Goal: Information Seeking & Learning: Learn about a topic

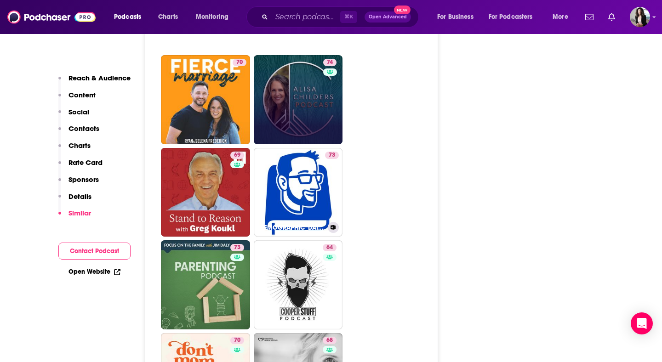
scroll to position [2269, 0]
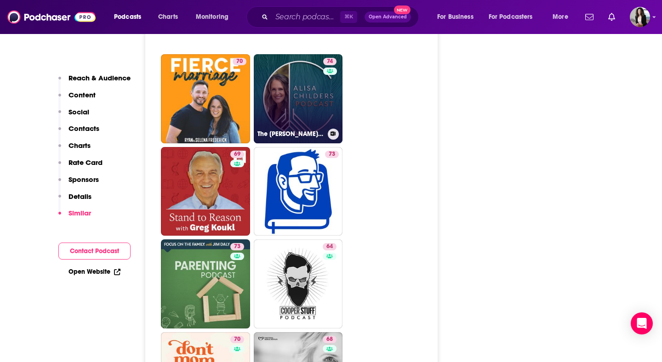
click at [310, 54] on link "74 The Alisa Childers Podcast" at bounding box center [298, 98] width 89 height 89
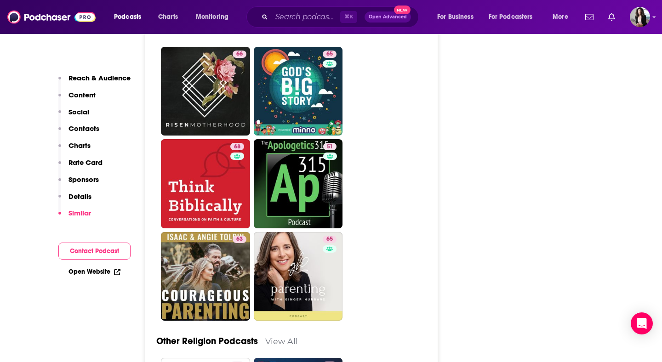
scroll to position [2737, 0]
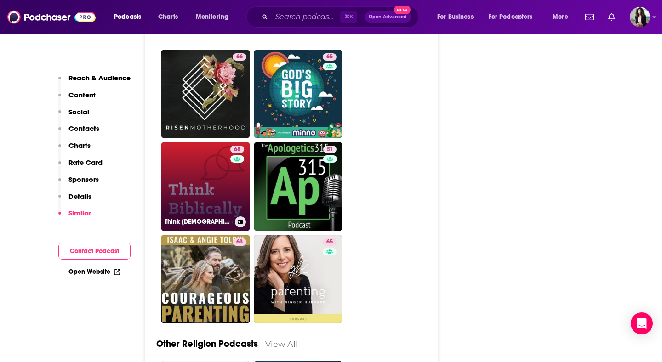
click at [215, 142] on link "68 Think Biblically: Conversations on Faith & Culture" at bounding box center [205, 186] width 89 height 89
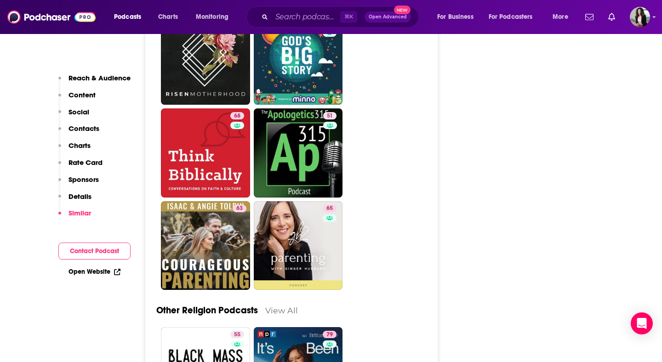
scroll to position [2769, 0]
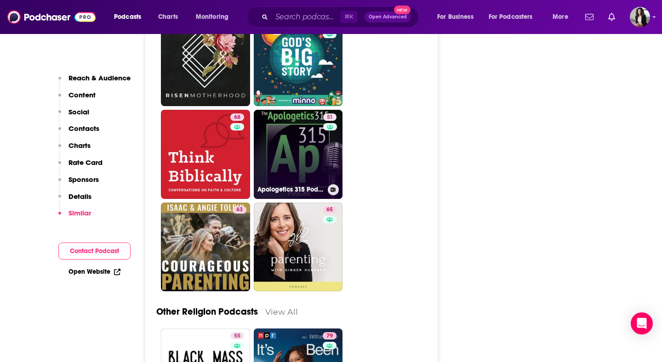
click at [318, 124] on link "51 Apologetics 315 Podcast" at bounding box center [298, 154] width 89 height 89
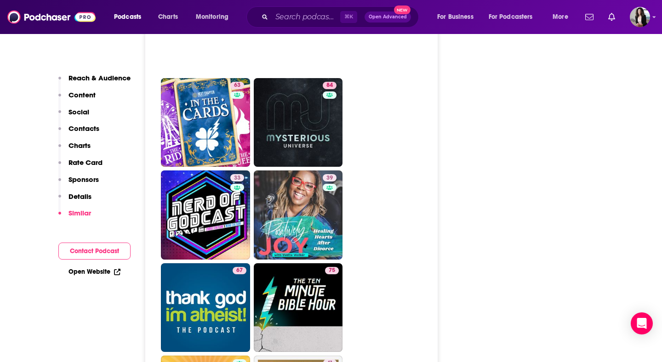
scroll to position [3647, 0]
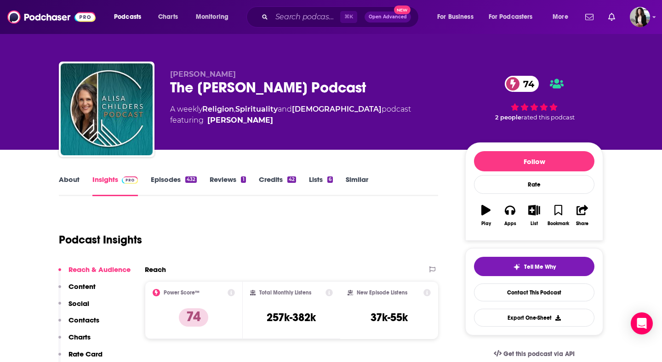
click at [64, 180] on link "About" at bounding box center [69, 185] width 21 height 21
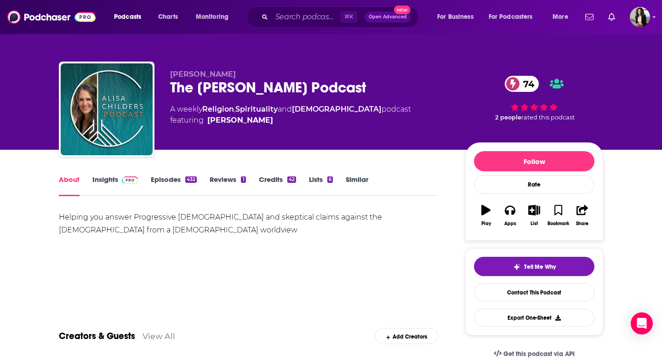
click at [124, 182] on img at bounding box center [130, 180] width 16 height 7
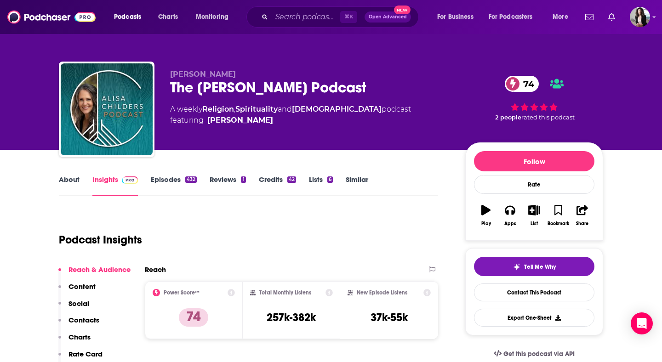
click at [171, 185] on link "Episodes 432" at bounding box center [174, 185] width 46 height 21
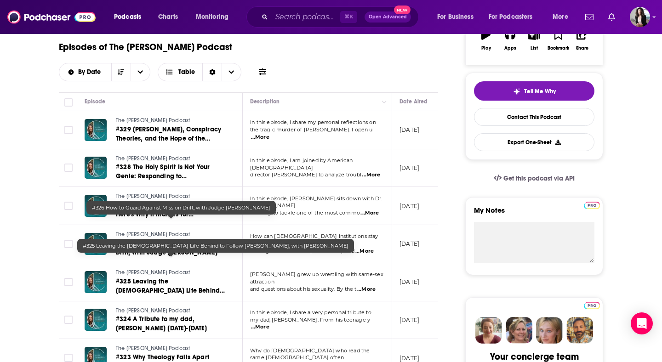
scroll to position [177, 0]
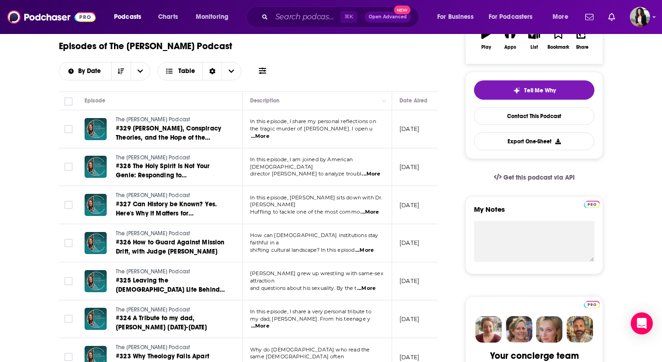
click at [375, 209] on span "...More" at bounding box center [369, 212] width 18 height 7
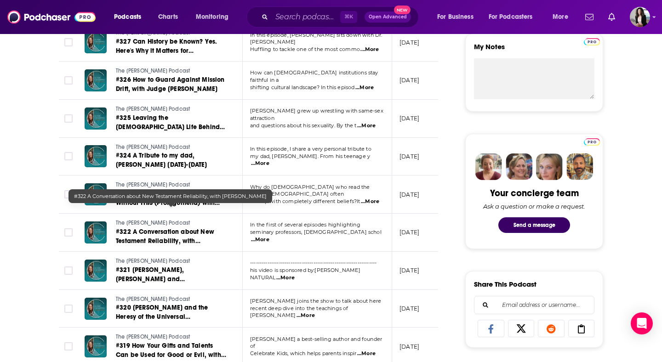
scroll to position [340, 0]
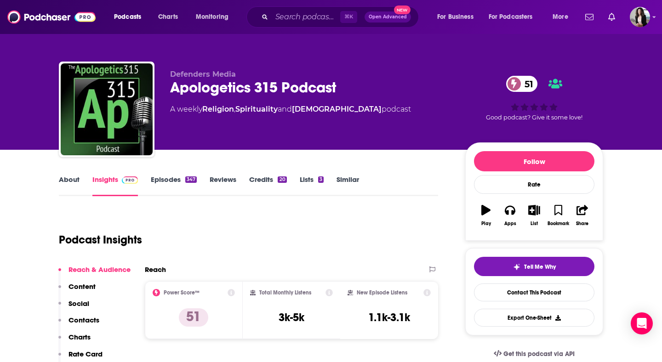
click at [75, 178] on link "About" at bounding box center [69, 185] width 21 height 21
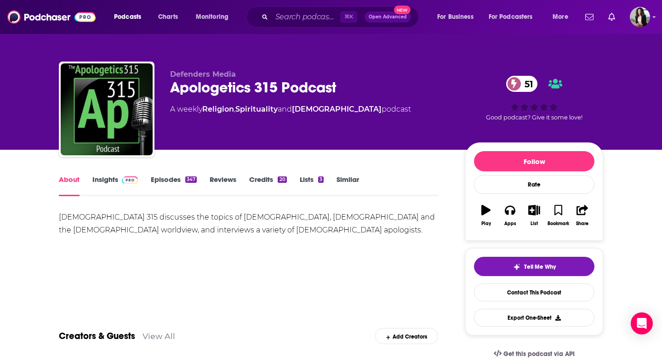
click at [175, 182] on link "Episodes 347" at bounding box center [174, 185] width 46 height 21
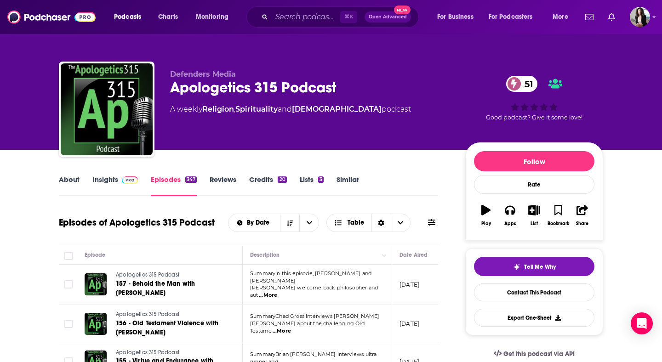
click at [130, 194] on link "Insights" at bounding box center [115, 185] width 46 height 21
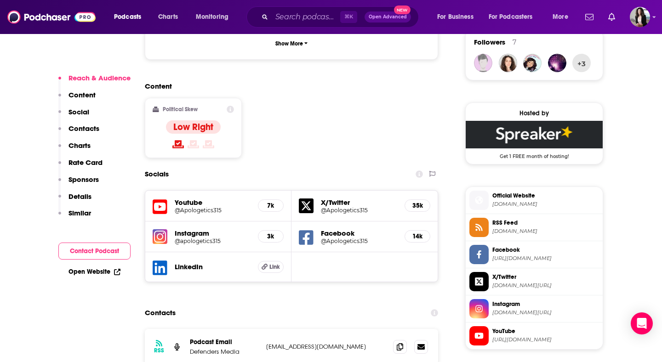
scroll to position [784, 0]
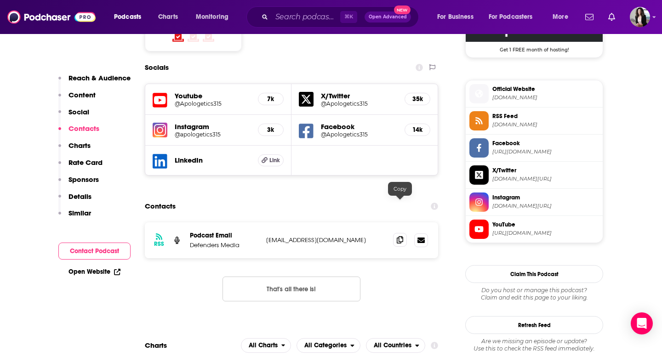
click at [401, 236] on icon at bounding box center [400, 239] width 6 height 7
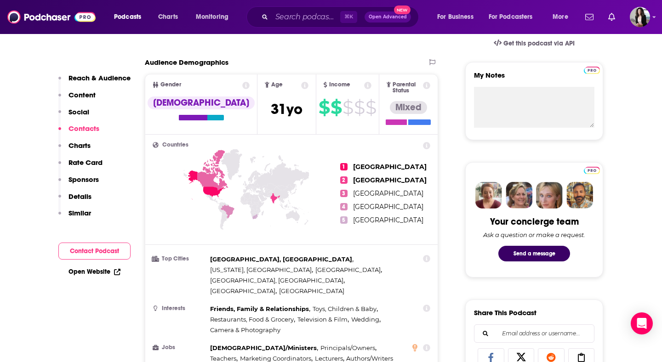
scroll to position [0, 0]
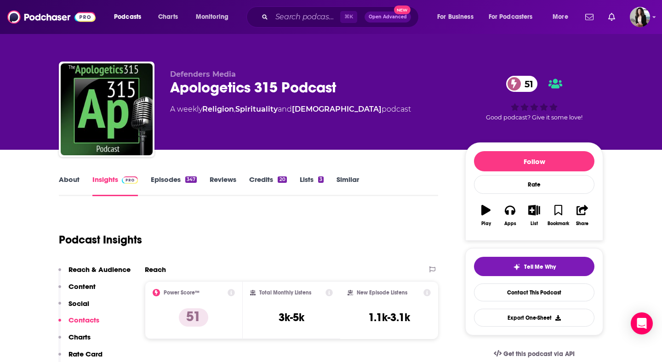
click at [63, 181] on link "About" at bounding box center [69, 185] width 21 height 21
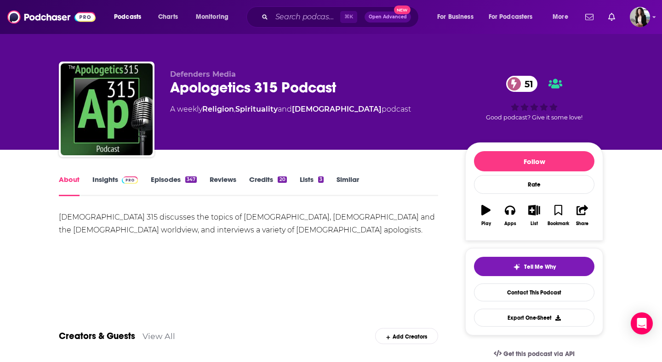
click at [178, 183] on link "Episodes 347" at bounding box center [174, 185] width 46 height 21
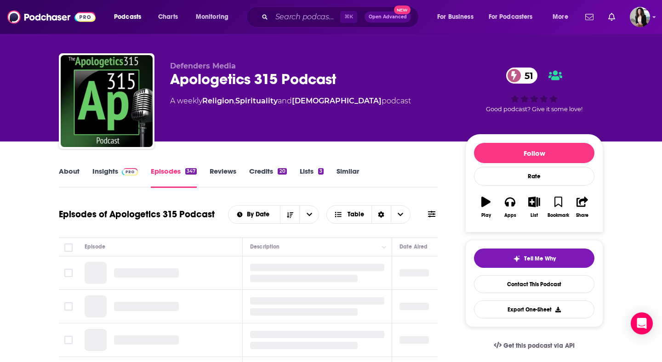
scroll to position [118, 0]
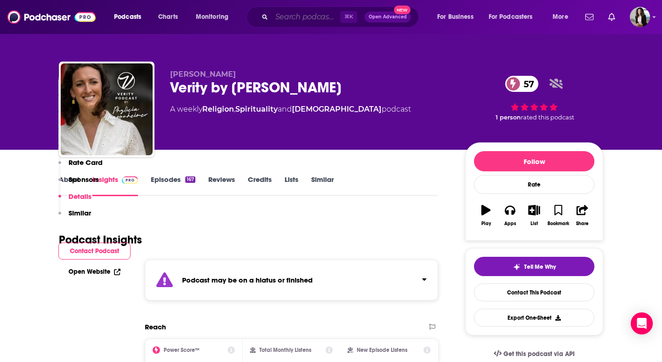
click at [313, 17] on input "Search podcasts, credits, & more..." at bounding box center [306, 17] width 68 height 15
paste input "God-Centered Mom (Heather MacFadyen)"
type input "God-Centered Mom (Heather MacFadyen)"
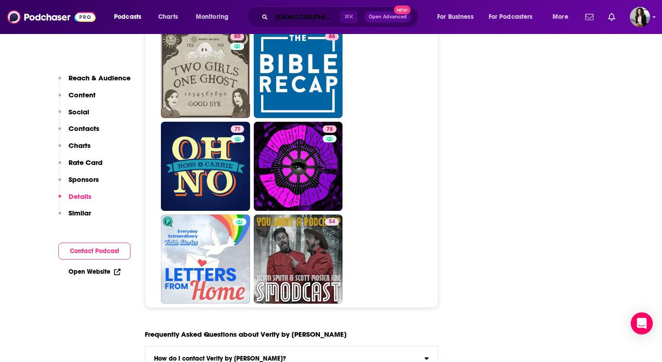
scroll to position [0, 75]
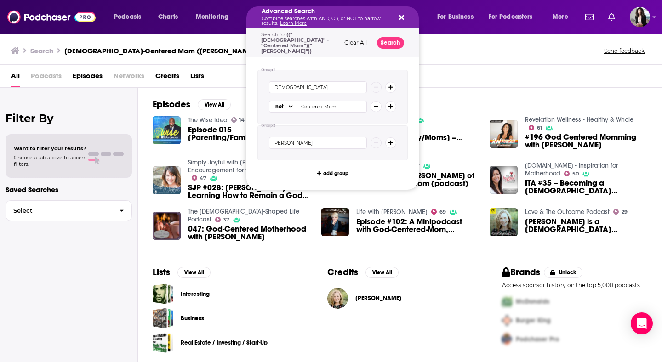
click at [336, 20] on p "Combine searches with AND, OR, or NOT to narrow results. Learn More" at bounding box center [325, 21] width 127 height 9
click at [399, 17] on icon "Search podcasts, credits, & more..." at bounding box center [401, 17] width 5 height 5
click at [320, 16] on div "Advanced Search Combine searches with AND, OR, or NOT to narrow results. Learn …" at bounding box center [325, 16] width 127 height 17
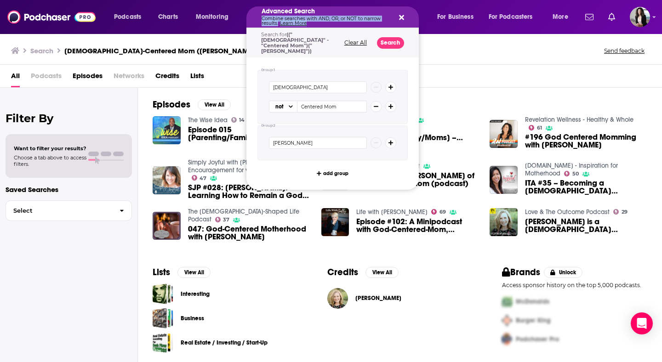
click at [320, 16] on div "Advanced Search Combine searches with AND, OR, or NOT to narrow results. Learn …" at bounding box center [325, 16] width 127 height 17
click at [320, 35] on div "Search for (("God" -"Centered Mom")("Heather MacFadyen"))" at bounding box center [297, 43] width 73 height 22
click at [359, 43] on div "Search for (("God" -"Centered Mom")("Heather MacFadyen")) Clear All Search" at bounding box center [332, 42] width 172 height 29
click at [357, 40] on button "Clear All" at bounding box center [356, 43] width 28 height 6
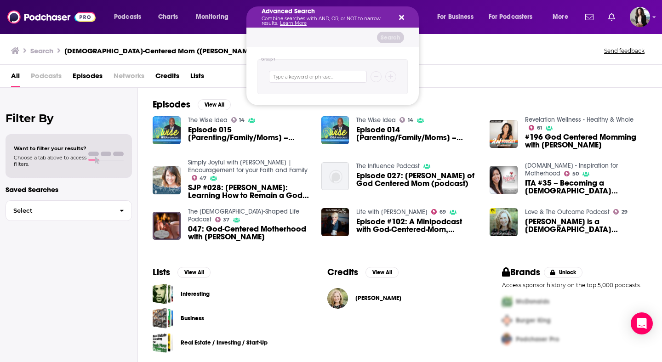
click at [355, 38] on div "Search" at bounding box center [332, 37] width 172 height 19
click at [309, 75] on input "Search podcasts, credits, & more..." at bounding box center [318, 77] width 98 height 12
type input "heather macfayden"
click at [395, 30] on div "Search for heather macfayden Clear All Search" at bounding box center [332, 37] width 172 height 19
click at [395, 39] on button "Search" at bounding box center [390, 37] width 27 height 11
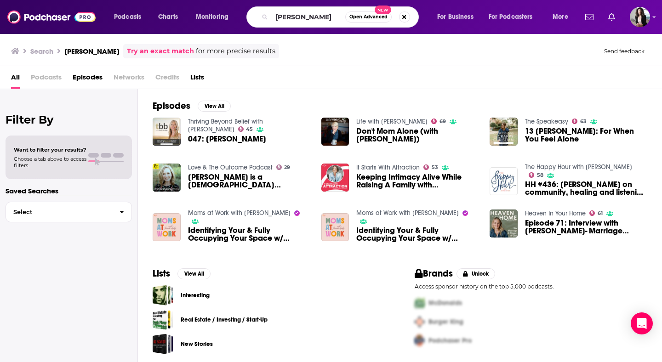
scroll to position [3, 0]
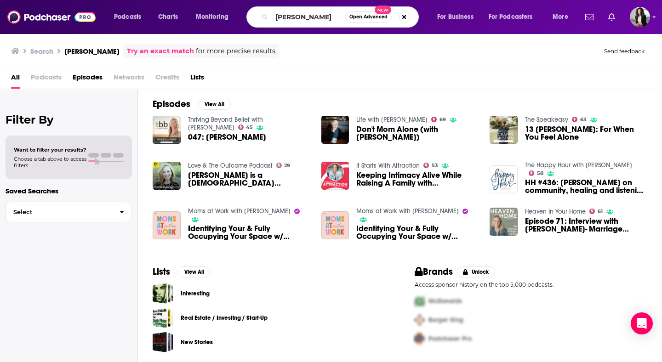
click at [500, 221] on img "Episode 71: Interview with Heather MacFadyen- Marriage Connection and Talking t…" at bounding box center [504, 222] width 28 height 28
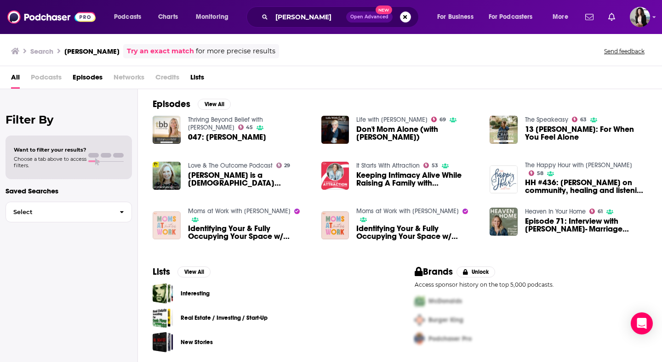
click at [171, 214] on img "Identifying Your & Fully Occupying Your Space w/ Heather MacFayden" at bounding box center [167, 225] width 28 height 28
click at [503, 135] on img "13 Heather MacFayden: For When You Feel Alone" at bounding box center [504, 130] width 28 height 28
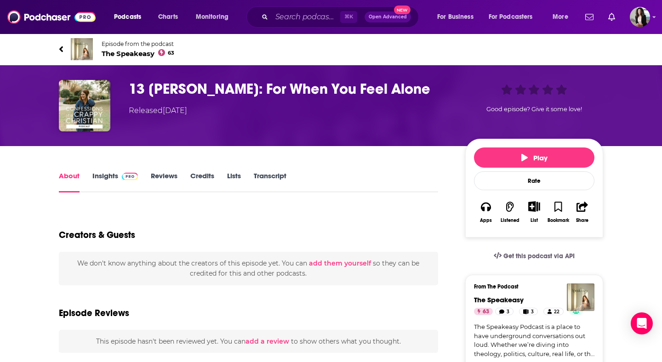
click at [123, 57] on link "Episode from the podcast The Speakeasy 63" at bounding box center [195, 49] width 272 height 22
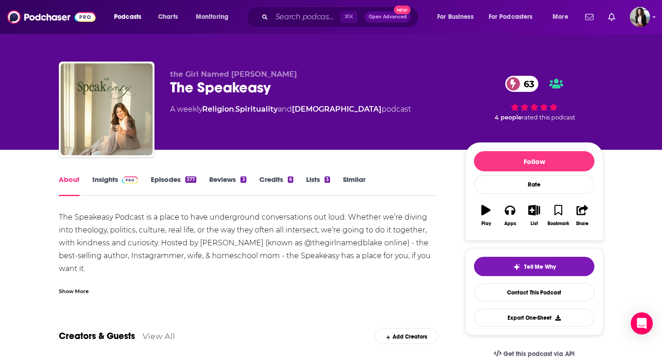
click at [114, 185] on link "Insights" at bounding box center [115, 185] width 46 height 21
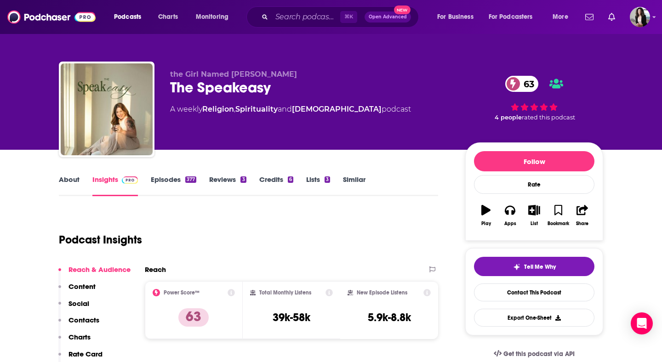
click at [163, 179] on link "Episodes 377" at bounding box center [174, 185] width 46 height 21
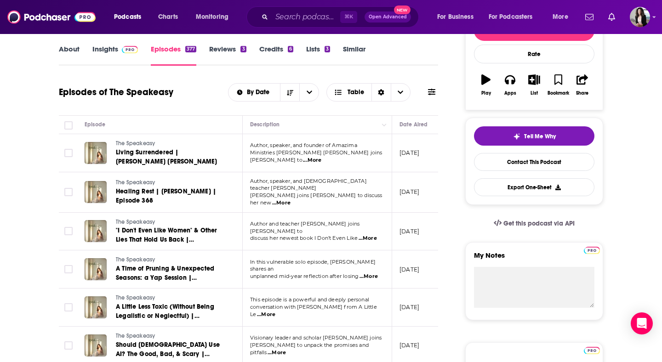
scroll to position [133, 0]
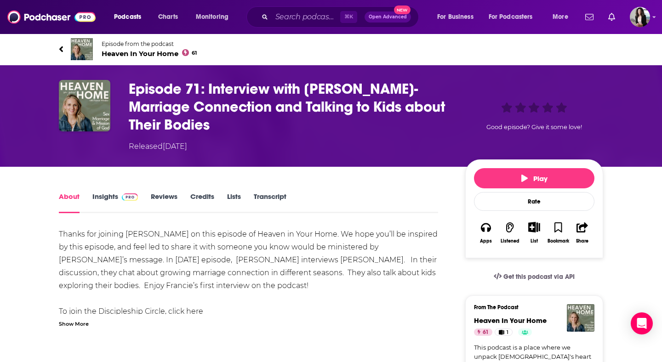
click at [128, 53] on span "Heaven In Your Home 61" at bounding box center [149, 53] width 95 height 9
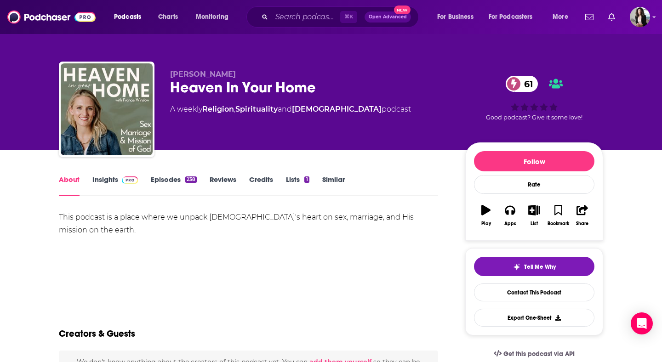
click at [114, 182] on link "Insights" at bounding box center [115, 185] width 46 height 21
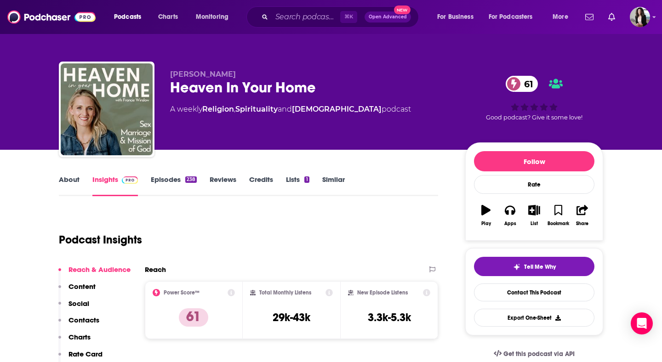
click at [165, 183] on link "Episodes 238" at bounding box center [174, 185] width 46 height 21
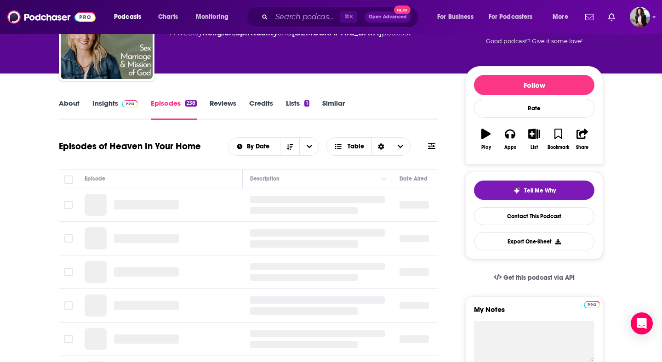
scroll to position [145, 0]
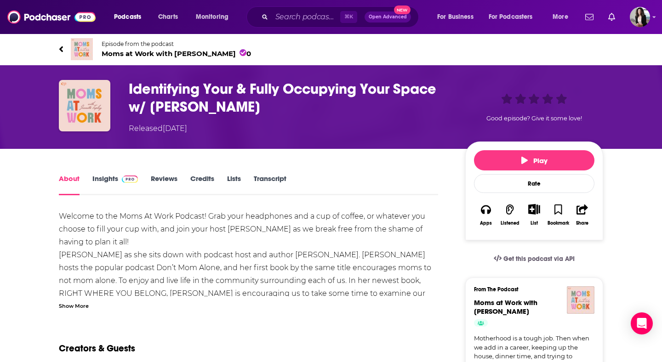
click at [154, 56] on span "Moms at Work with Jeanette Tapley 0" at bounding box center [176, 53] width 149 height 9
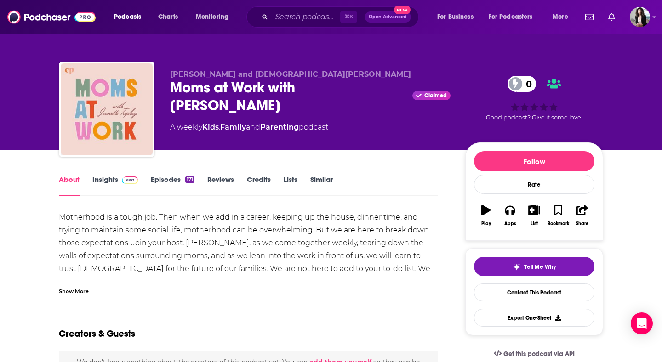
click at [109, 182] on link "Insights" at bounding box center [115, 185] width 46 height 21
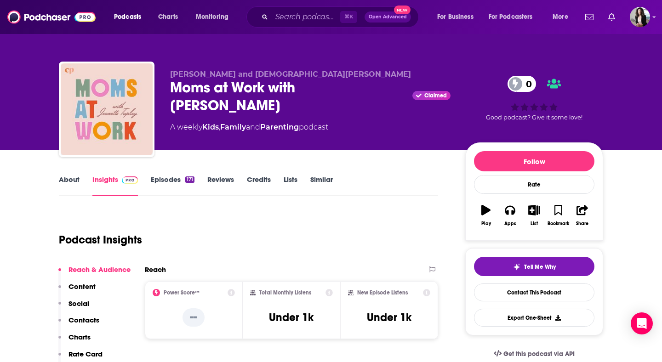
click at [164, 185] on link "Episodes 171" at bounding box center [173, 185] width 44 height 21
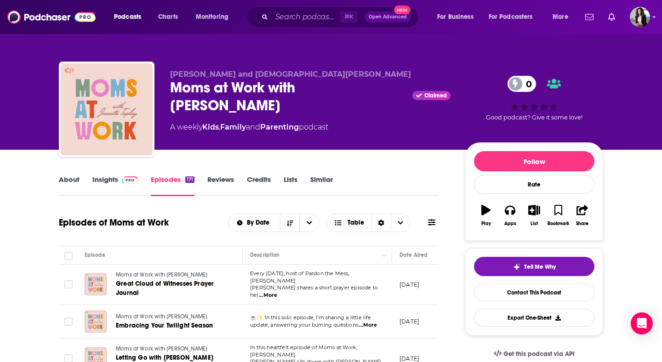
click at [108, 180] on link "Insights" at bounding box center [115, 185] width 46 height 21
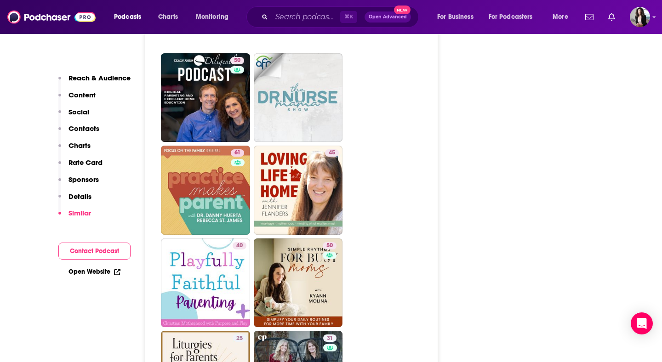
scroll to position [1963, 0]
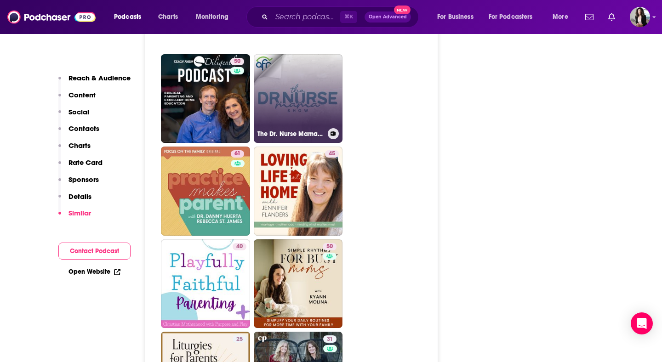
click at [296, 88] on link "The Dr. Nurse Mama Show" at bounding box center [298, 98] width 89 height 89
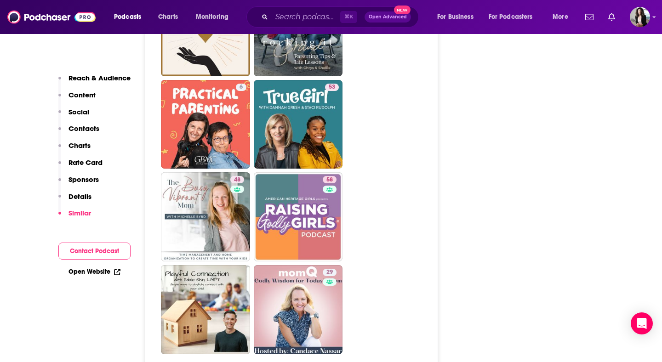
scroll to position [2309, 0]
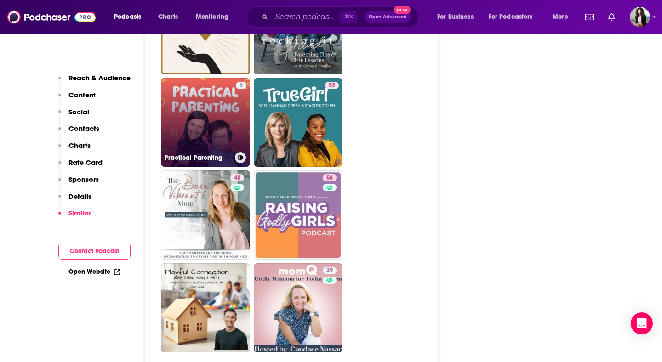
click at [204, 95] on link "6 Practical Parenting" at bounding box center [205, 122] width 89 height 89
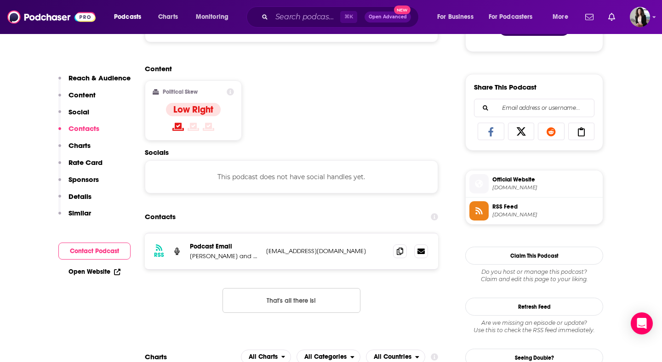
scroll to position [533, 0]
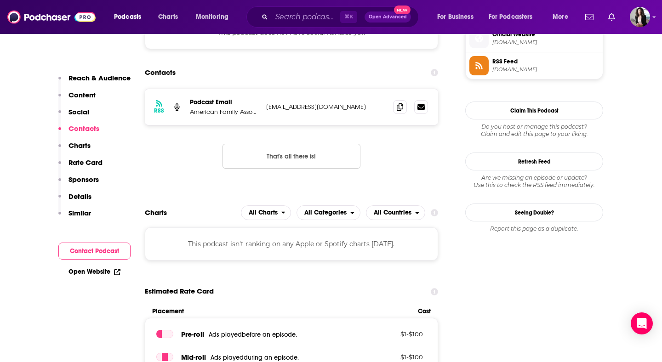
scroll to position [684, 0]
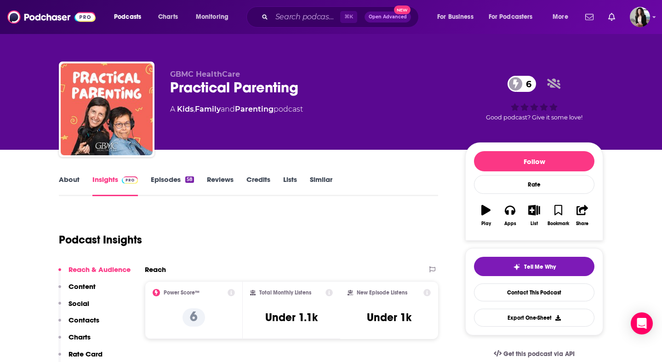
click at [68, 182] on link "About" at bounding box center [69, 185] width 21 height 21
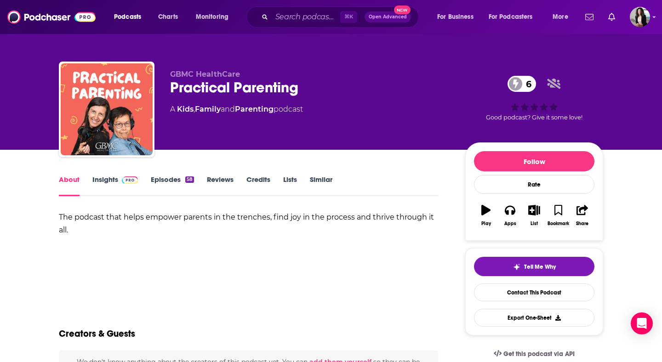
click at [110, 182] on link "Insights" at bounding box center [115, 185] width 46 height 21
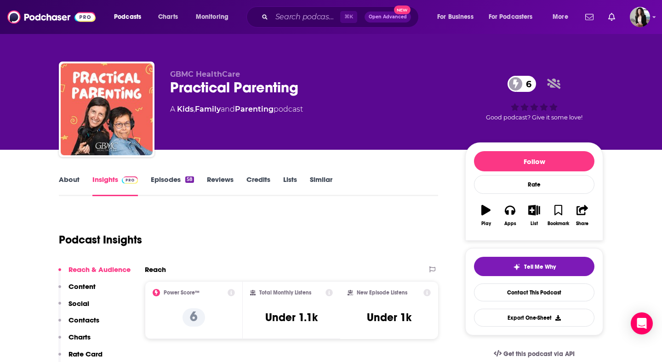
click at [160, 179] on link "Episodes 58" at bounding box center [172, 185] width 43 height 21
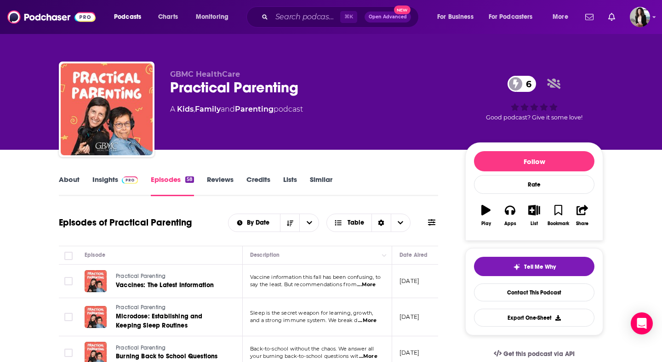
click at [104, 180] on link "Insights" at bounding box center [115, 185] width 46 height 21
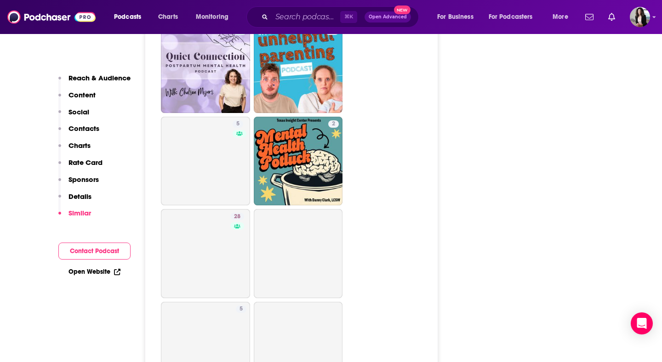
scroll to position [1503, 0]
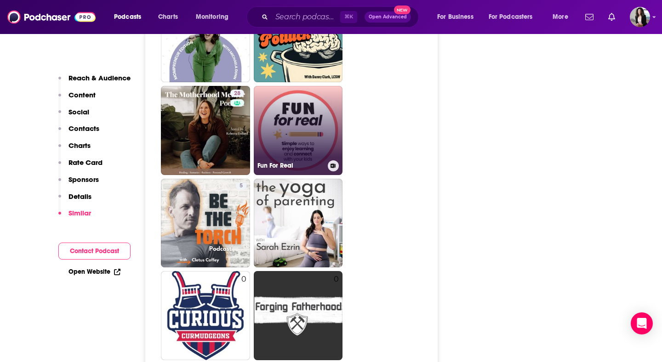
click at [298, 125] on link "Fun For Real" at bounding box center [298, 130] width 89 height 89
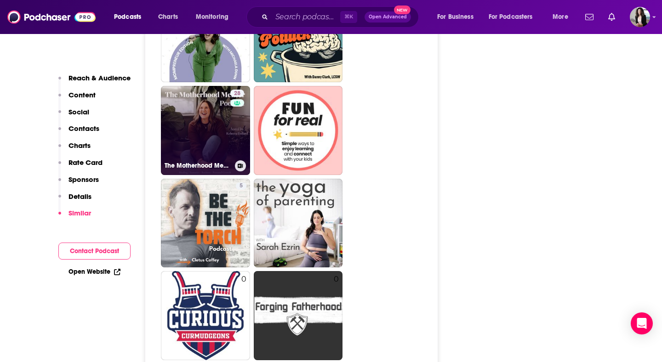
click at [202, 131] on link "28 The Motherhood Mentor" at bounding box center [205, 130] width 89 height 89
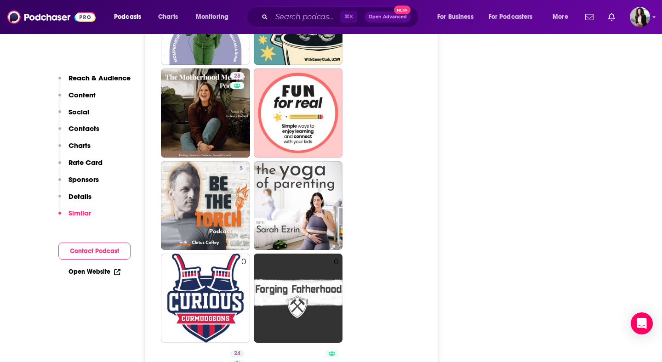
scroll to position [1525, 0]
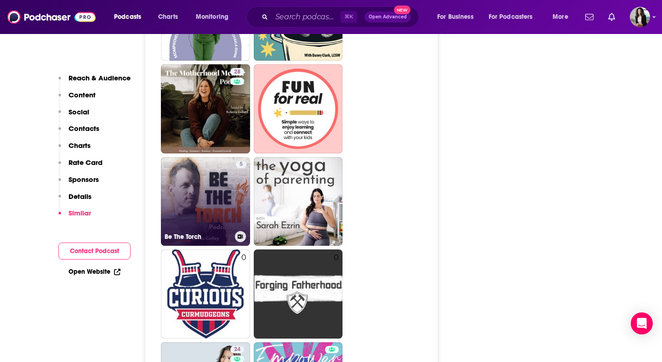
click at [221, 189] on link "5 Be The Torch" at bounding box center [205, 201] width 89 height 89
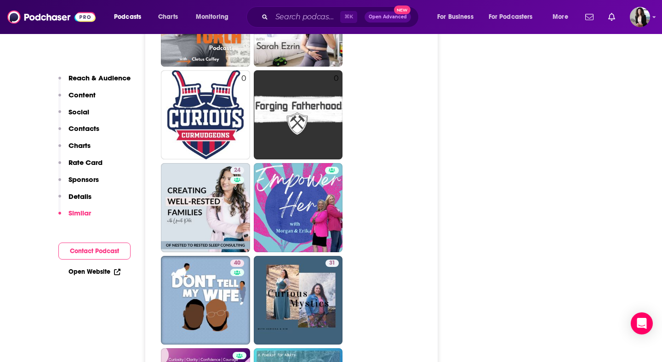
scroll to position [1703, 0]
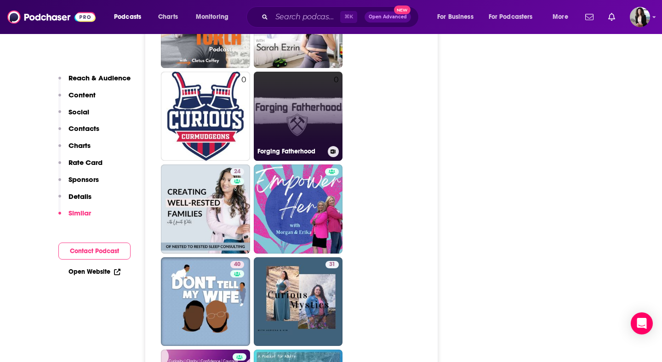
click at [325, 128] on link "0 Forging Fatherhood" at bounding box center [298, 116] width 89 height 89
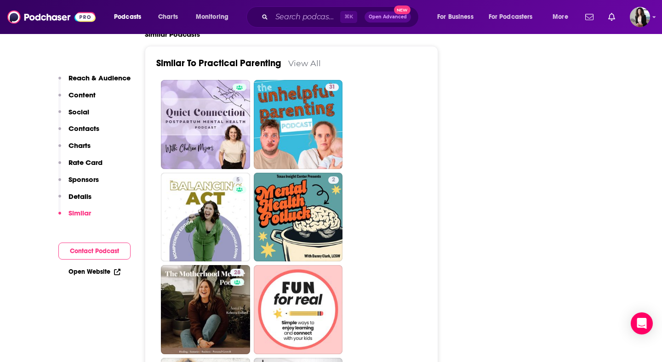
scroll to position [1328, 0]
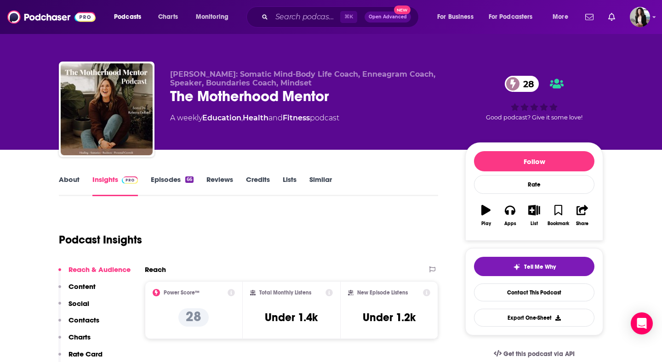
click at [67, 180] on link "About" at bounding box center [69, 185] width 21 height 21
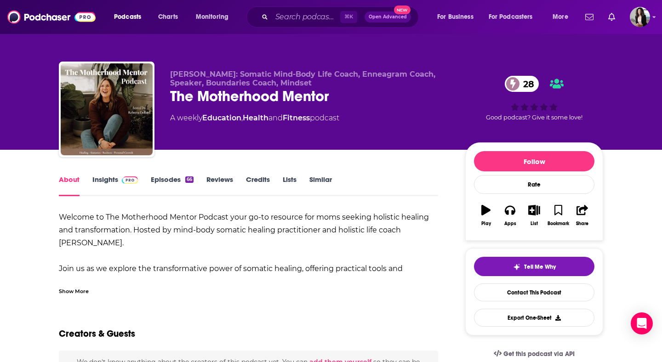
click at [84, 288] on div "Show More" at bounding box center [74, 290] width 30 height 9
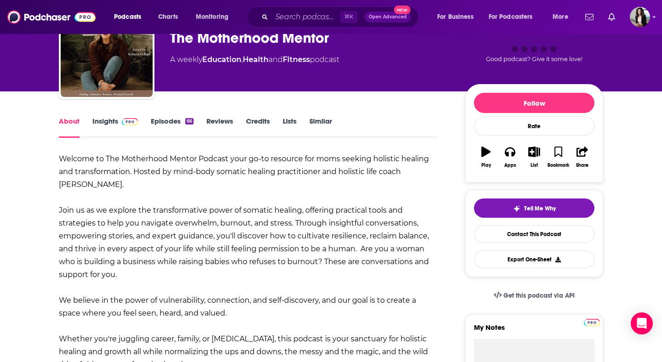
scroll to position [59, 0]
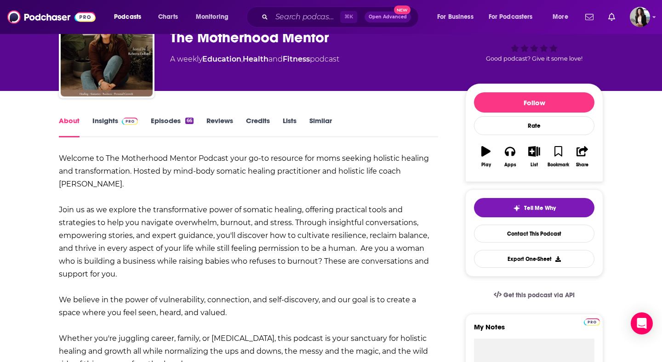
click at [158, 126] on link "Episodes 66" at bounding box center [172, 126] width 43 height 21
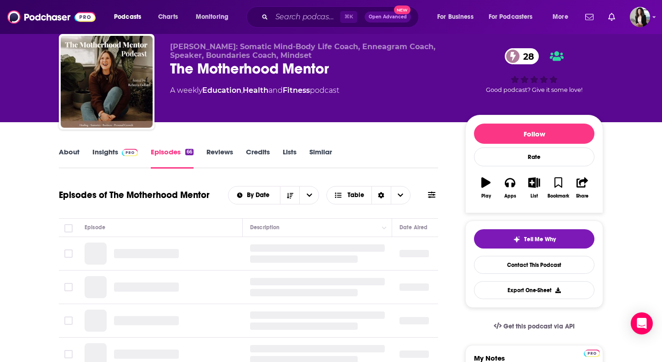
scroll to position [110, 0]
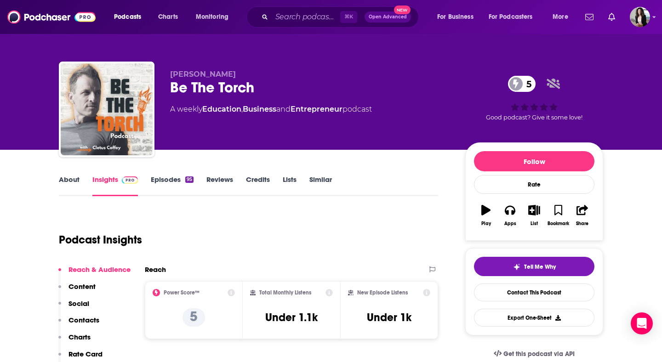
click at [75, 178] on link "About" at bounding box center [69, 185] width 21 height 21
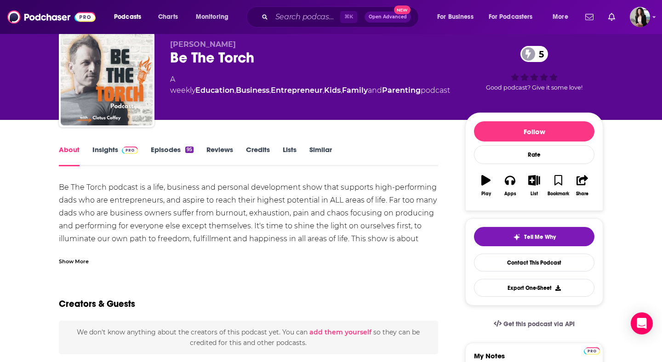
scroll to position [29, 0]
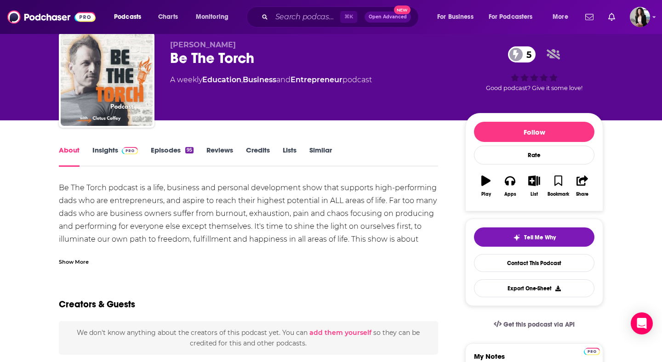
click at [78, 262] on div "Show More" at bounding box center [74, 261] width 30 height 9
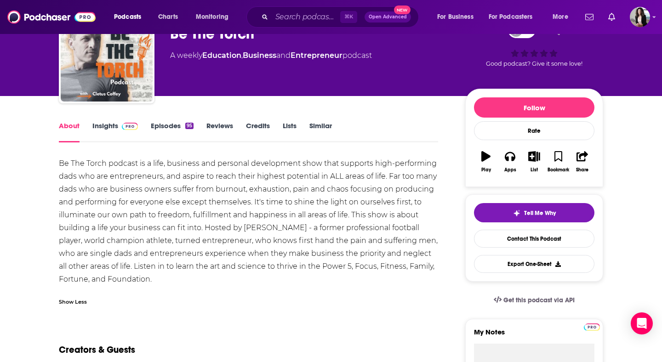
scroll to position [35, 0]
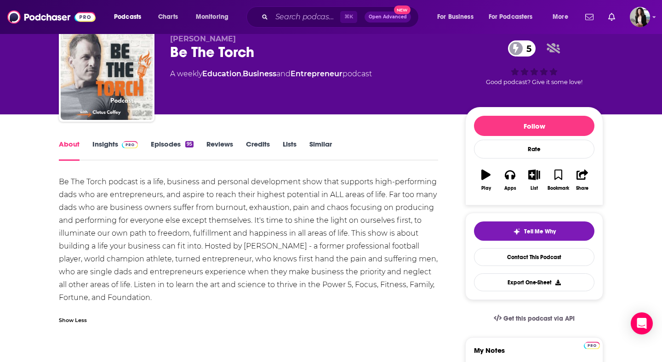
click at [171, 148] on link "Episodes 95" at bounding box center [172, 150] width 43 height 21
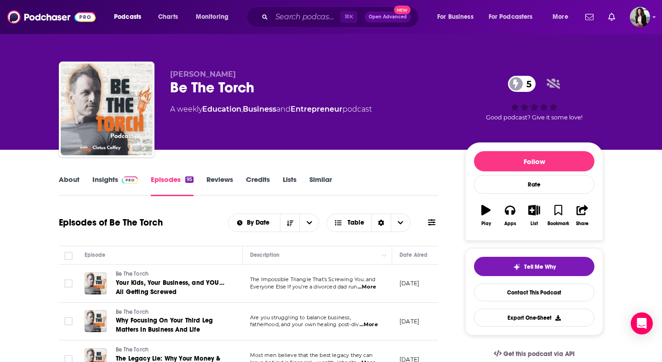
click at [112, 190] on link "Insights" at bounding box center [115, 185] width 46 height 21
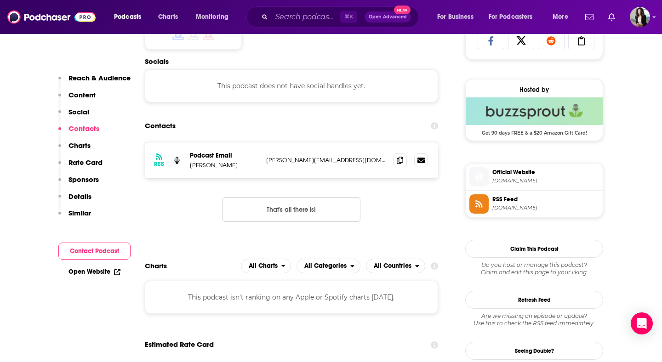
scroll to position [666, 0]
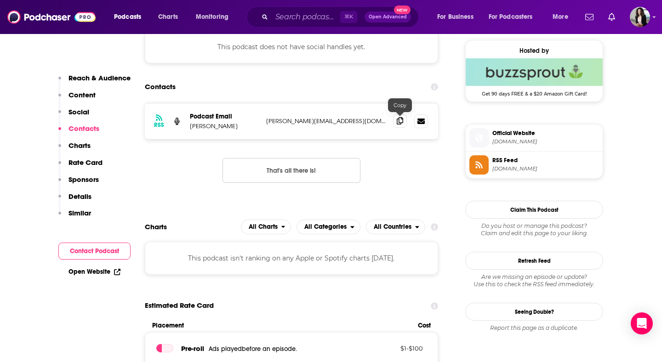
click at [397, 124] on icon at bounding box center [400, 120] width 6 height 7
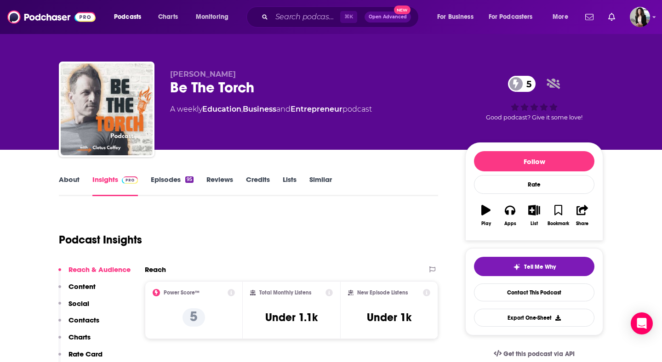
click at [76, 183] on link "About" at bounding box center [69, 185] width 21 height 21
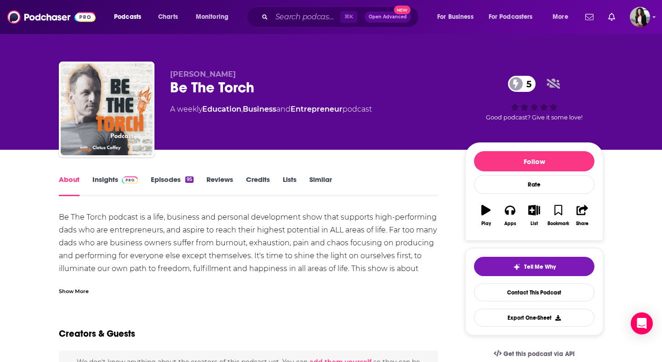
click at [70, 285] on div "Show More" at bounding box center [248, 288] width 379 height 16
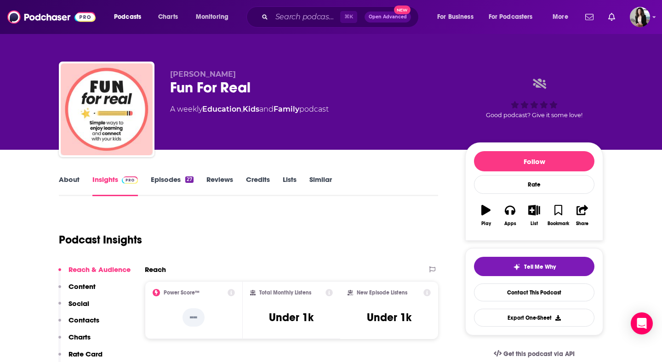
click at [69, 182] on link "About" at bounding box center [69, 185] width 21 height 21
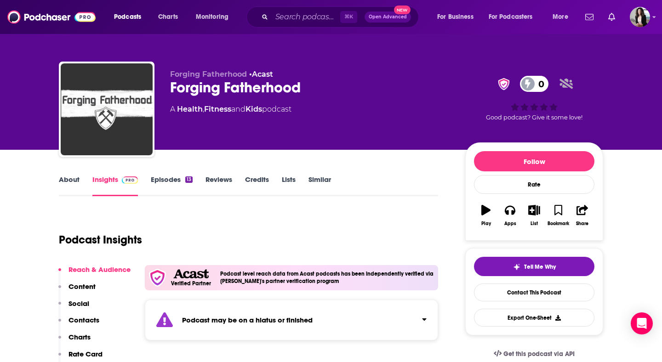
click at [63, 180] on link "About" at bounding box center [69, 185] width 21 height 21
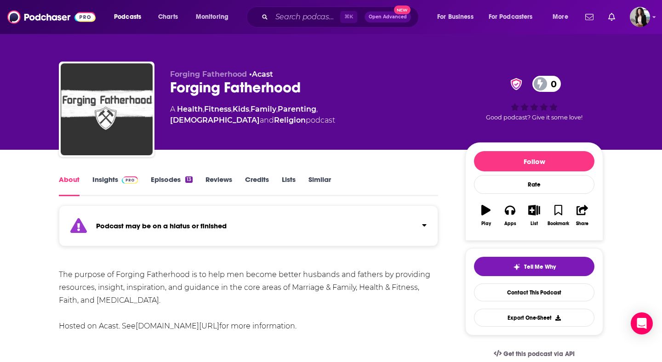
click at [151, 175] on link "Episodes 13" at bounding box center [172, 185] width 42 height 21
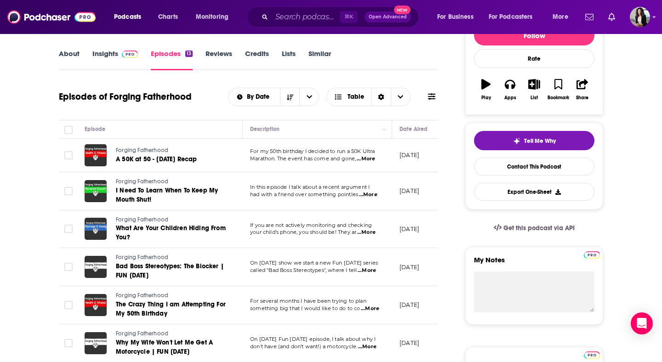
scroll to position [108, 0]
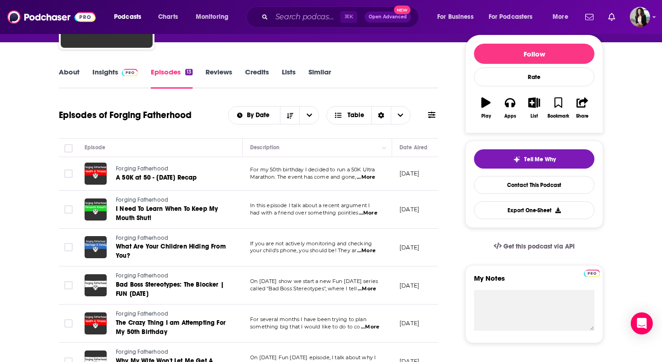
click at [120, 68] on span at bounding box center [128, 72] width 20 height 9
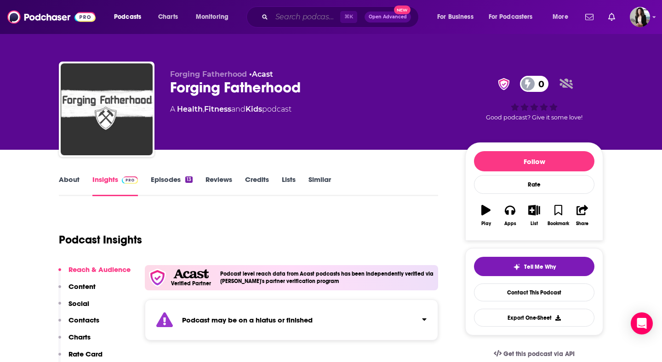
click at [315, 23] on input "Search podcasts, credits, & more..." at bounding box center [306, 17] width 68 height 15
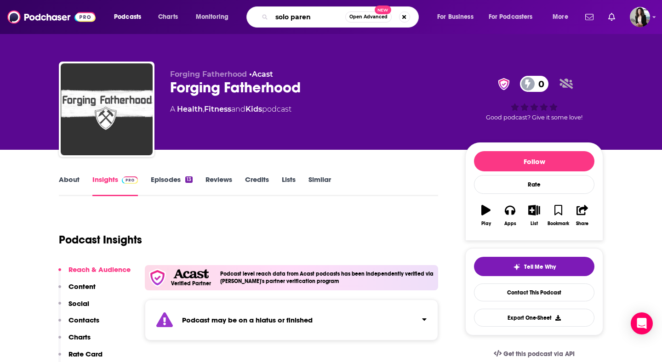
type input "solo parent"
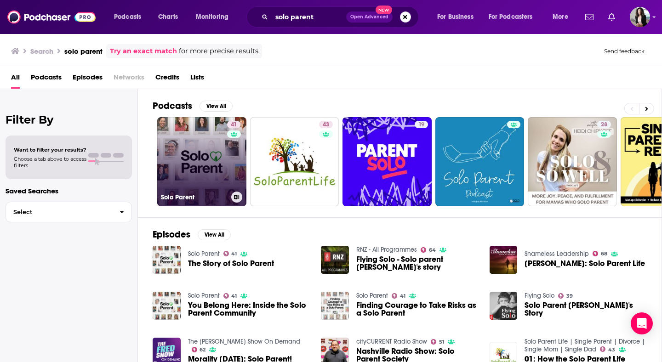
click at [184, 141] on link "41 Solo Parent" at bounding box center [201, 161] width 89 height 89
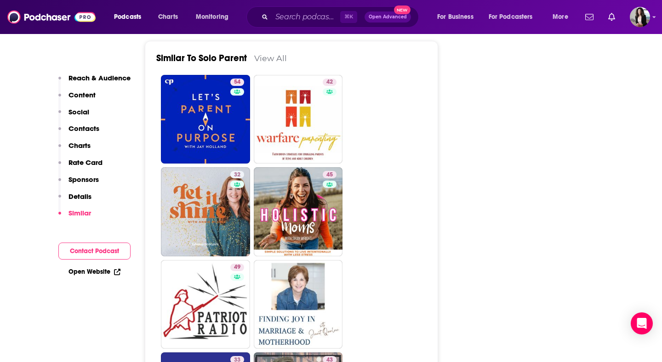
scroll to position [1593, 0]
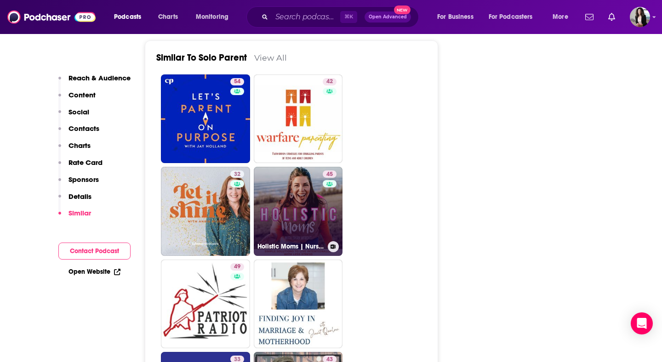
click at [303, 168] on link "45 Holistic Moms | Nurse Burnout, Mom Stress, Holistic Wellness, Stress Managem…" at bounding box center [298, 211] width 89 height 89
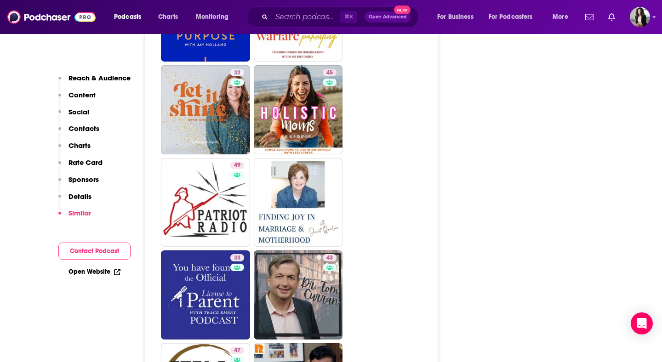
scroll to position [1756, 0]
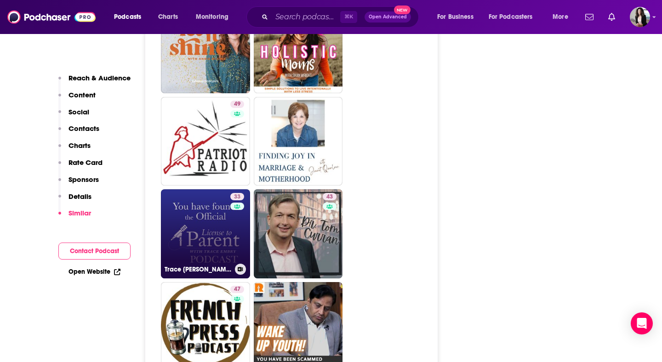
click at [212, 190] on link "33 Trace Embry | License to Parent" at bounding box center [205, 233] width 89 height 89
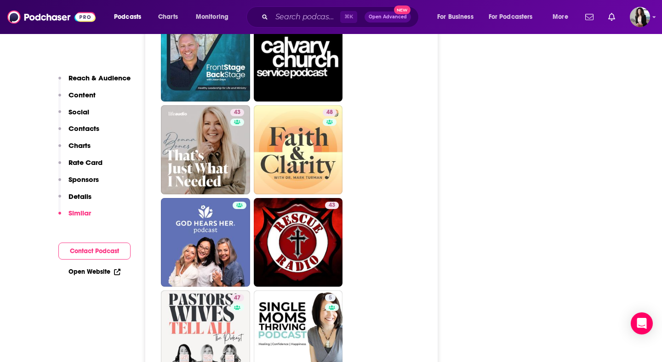
scroll to position [2119, 0]
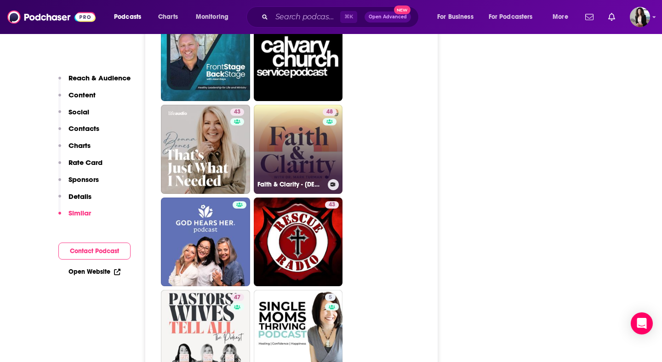
click at [317, 121] on link "48 Faith & Clarity - Biblical Perspectives and Biblical Wisdom on News & Cultur…" at bounding box center [298, 149] width 89 height 89
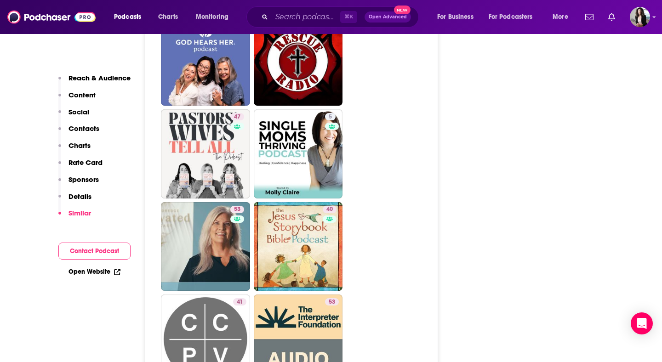
scroll to position [2304, 0]
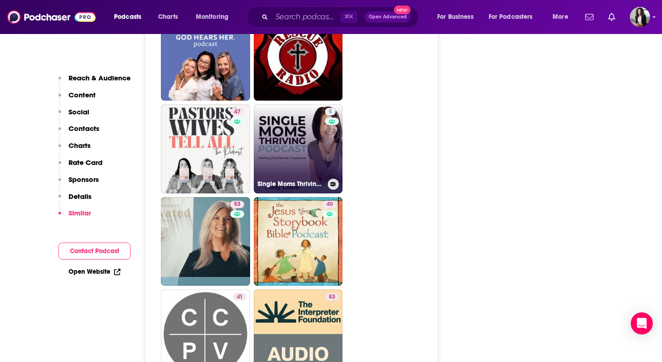
click at [282, 104] on link "5 Single Moms Thriving Podcast" at bounding box center [298, 148] width 89 height 89
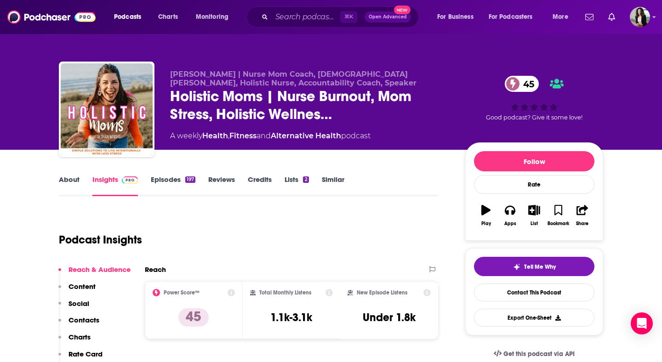
click at [70, 178] on link "About" at bounding box center [69, 185] width 21 height 21
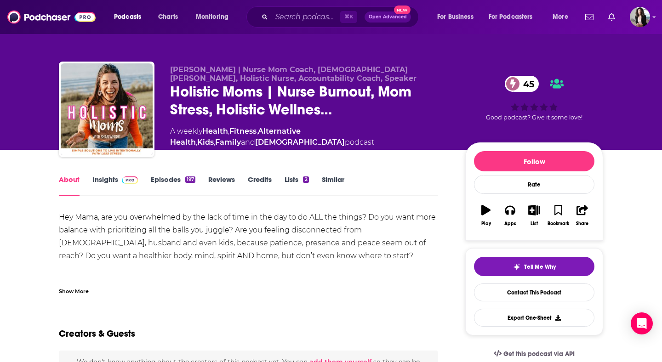
click at [177, 176] on link "Episodes 197" at bounding box center [173, 185] width 45 height 21
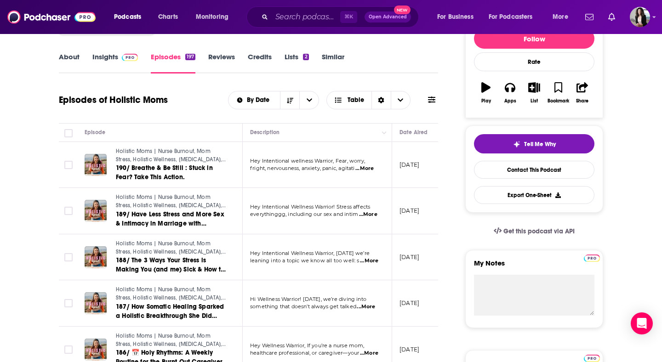
scroll to position [124, 0]
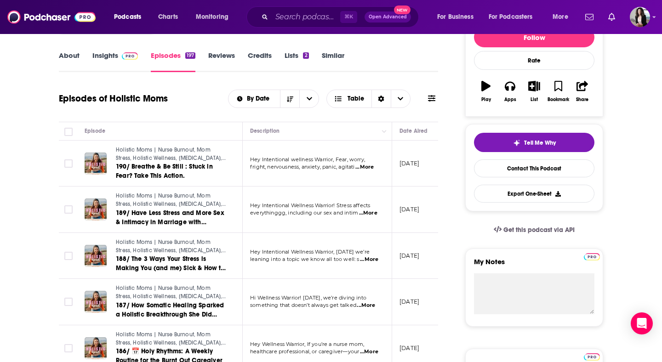
click at [129, 61] on link "Insights" at bounding box center [115, 61] width 46 height 21
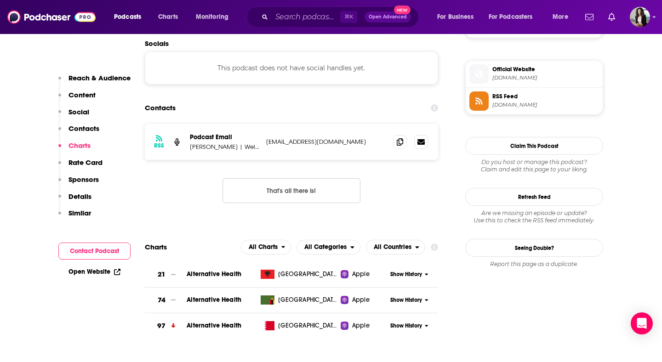
scroll to position [750, 0]
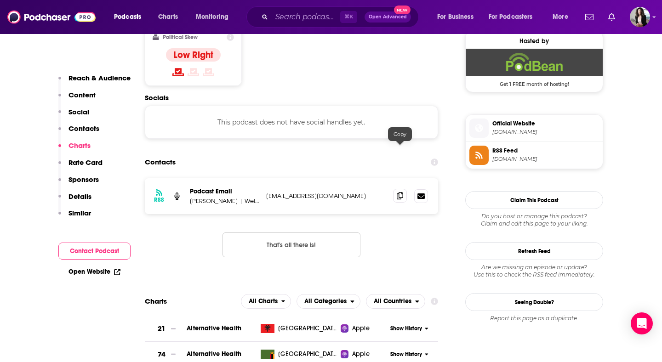
click at [398, 192] on icon at bounding box center [400, 195] width 6 height 7
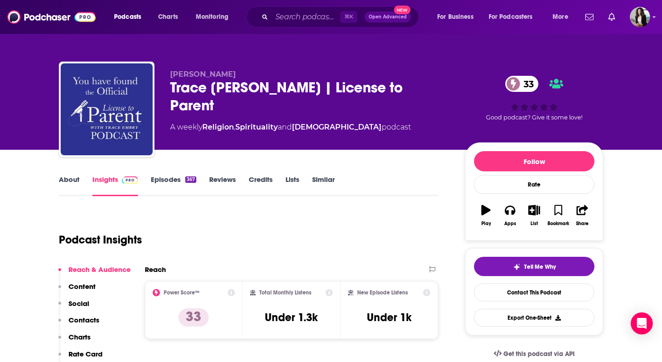
click at [69, 180] on link "About" at bounding box center [69, 185] width 21 height 21
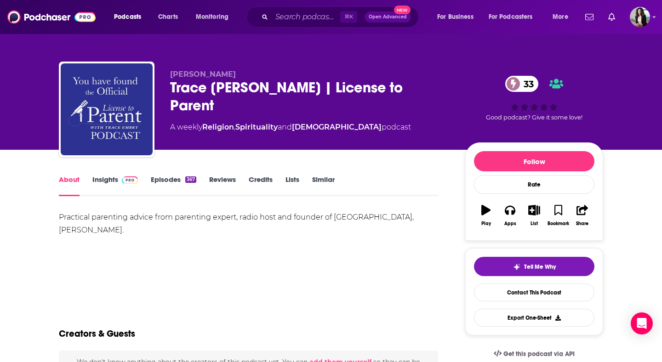
click at [106, 183] on link "Insights" at bounding box center [115, 185] width 46 height 21
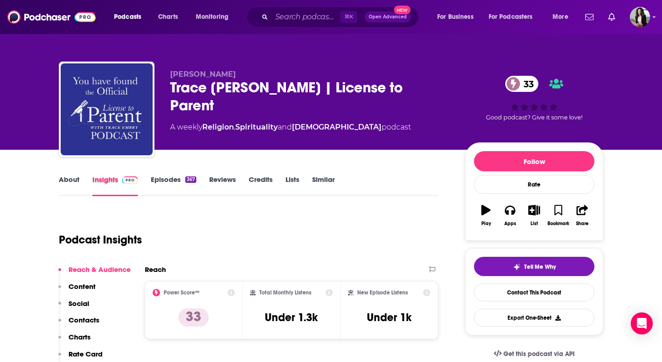
click at [146, 182] on div "Insights" at bounding box center [121, 185] width 58 height 21
click at [163, 178] on link "Episodes 367" at bounding box center [174, 185] width 46 height 21
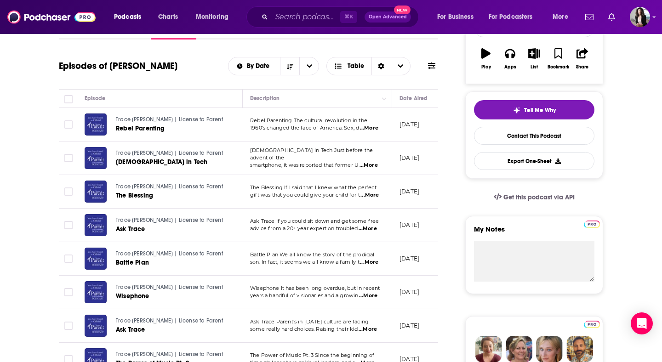
scroll to position [142, 0]
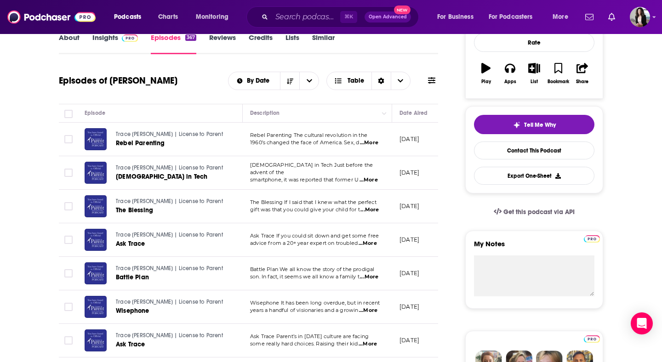
click at [107, 45] on link "Insights" at bounding box center [115, 43] width 46 height 21
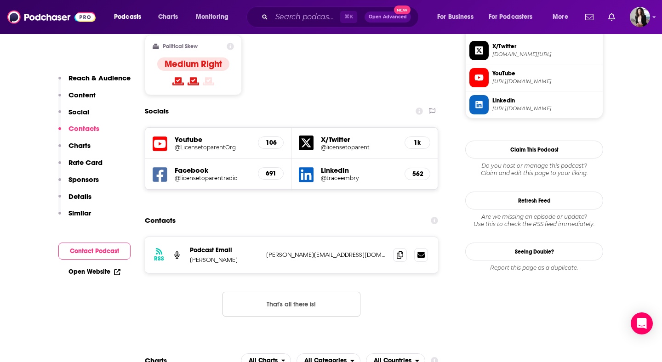
scroll to position [752, 0]
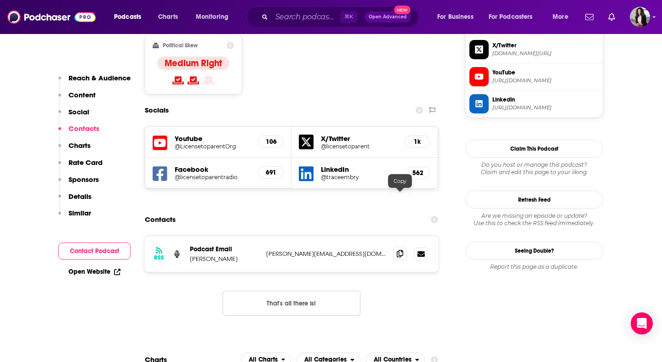
click at [400, 250] on icon at bounding box center [400, 253] width 6 height 7
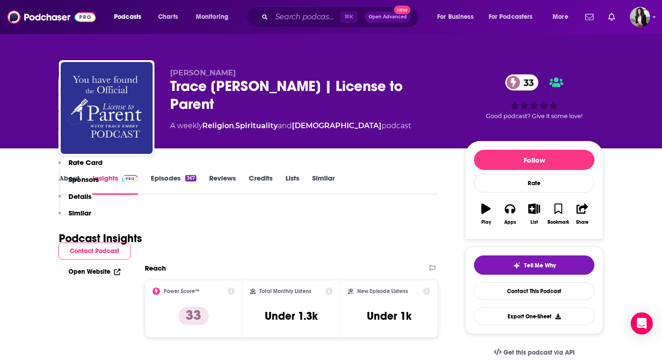
scroll to position [0, 0]
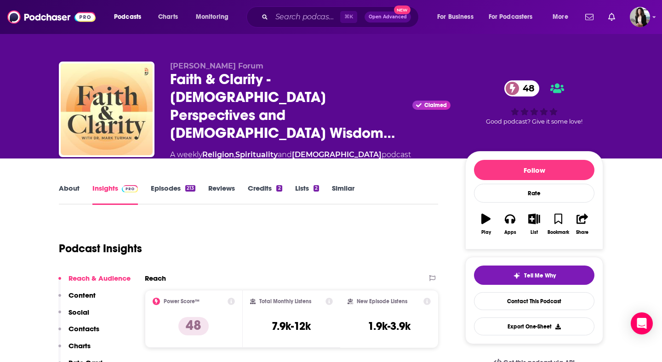
click at [71, 184] on link "About" at bounding box center [69, 194] width 21 height 21
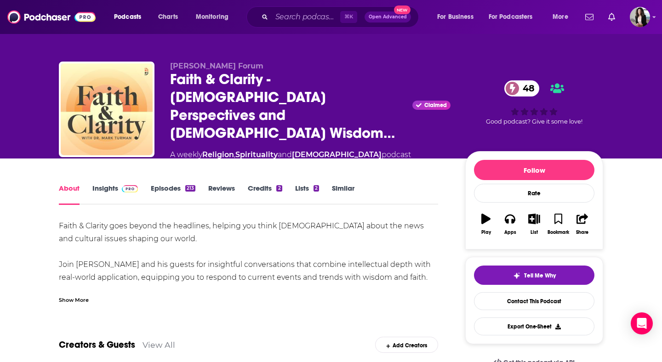
click at [70, 295] on div "Show More" at bounding box center [74, 299] width 30 height 9
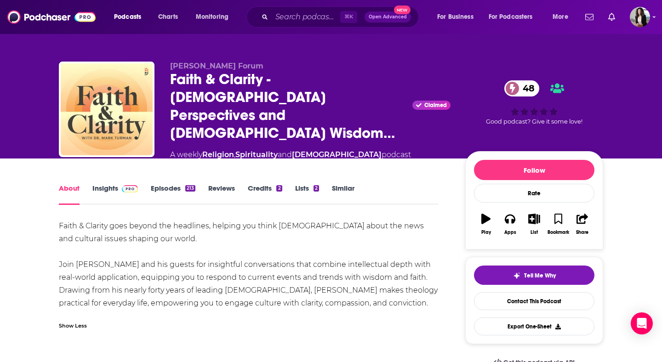
click at [190, 185] on div "213" at bounding box center [190, 188] width 10 height 6
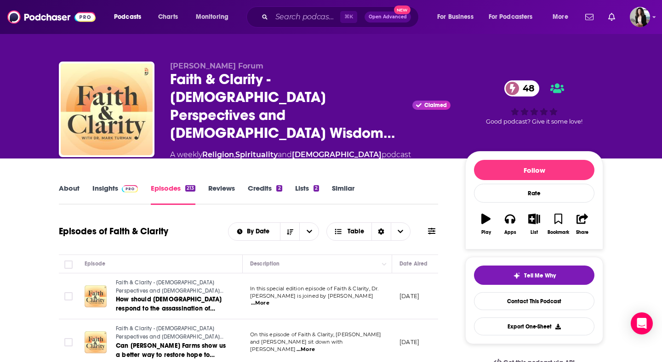
click at [114, 186] on link "Insights" at bounding box center [115, 194] width 46 height 21
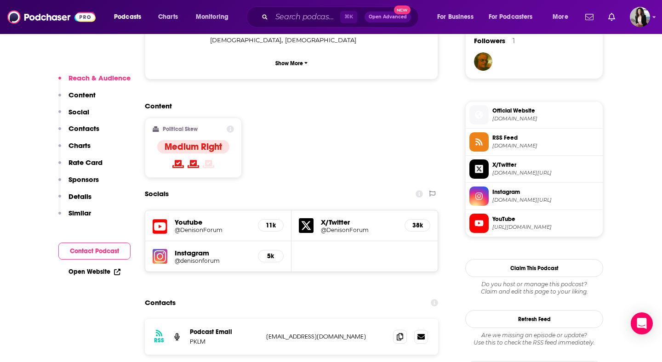
scroll to position [713, 0]
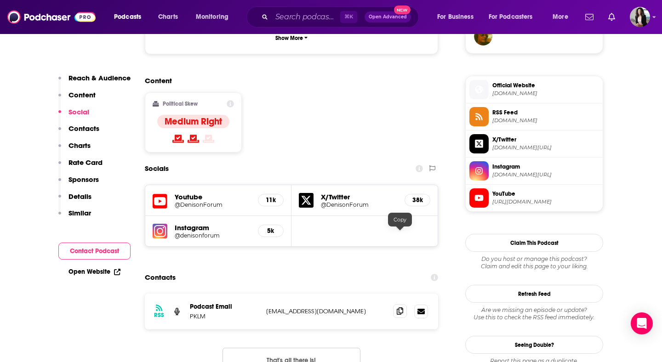
click at [399, 308] on icon at bounding box center [400, 311] width 6 height 7
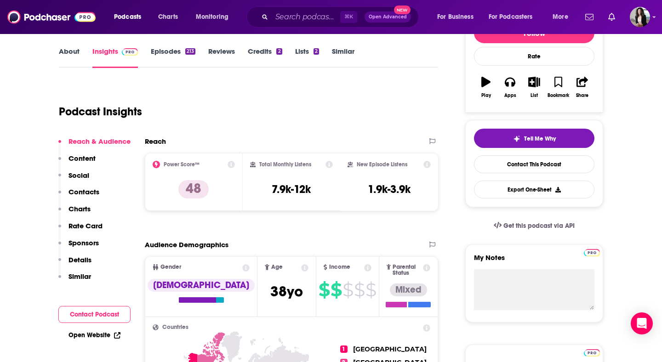
scroll to position [0, 0]
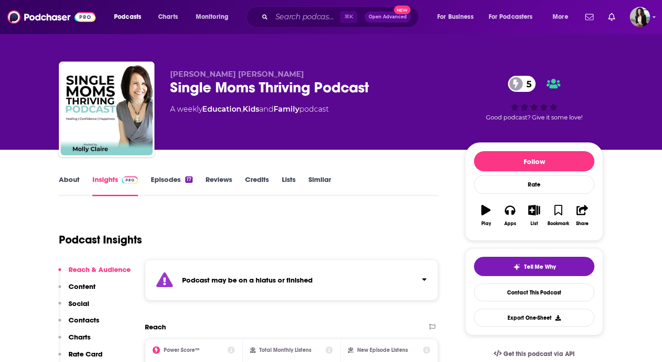
click at [167, 181] on link "Episodes 17" at bounding box center [172, 185] width 42 height 21
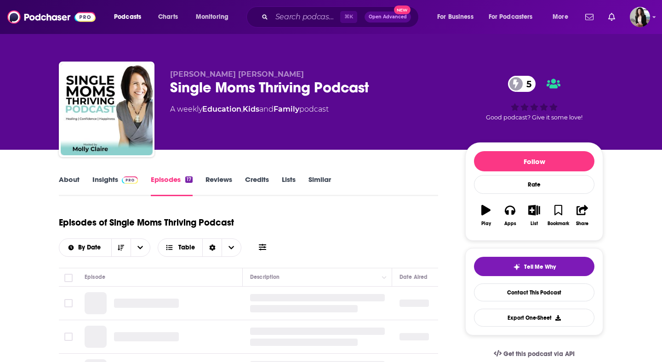
scroll to position [129, 0]
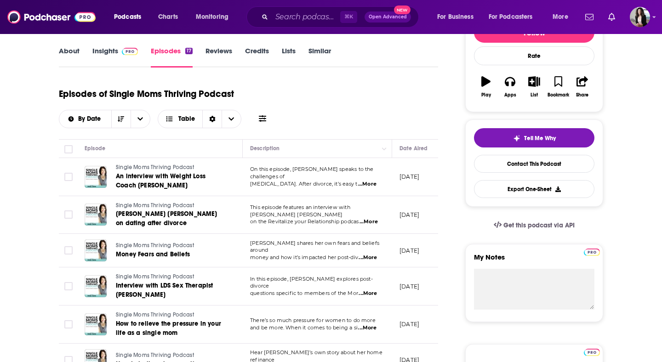
click at [117, 57] on link "Insights" at bounding box center [115, 56] width 46 height 21
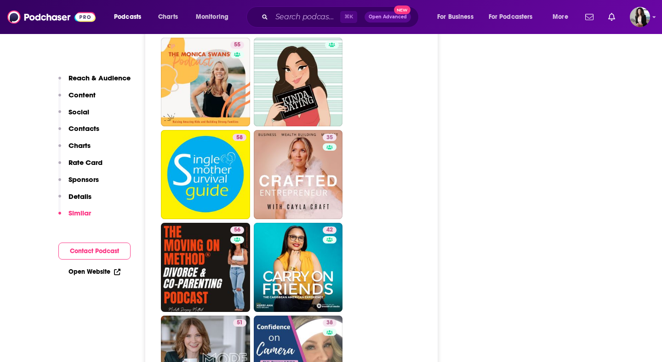
scroll to position [1961, 0]
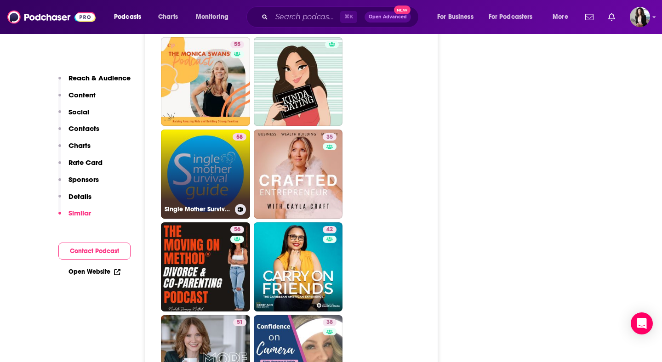
click at [205, 130] on link "58 Single Mother Survival Guide" at bounding box center [205, 174] width 89 height 89
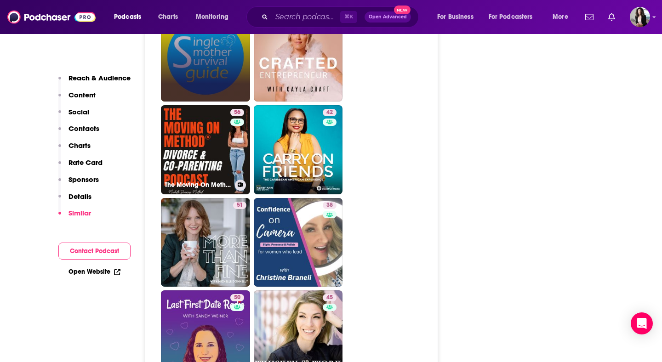
scroll to position [2079, 0]
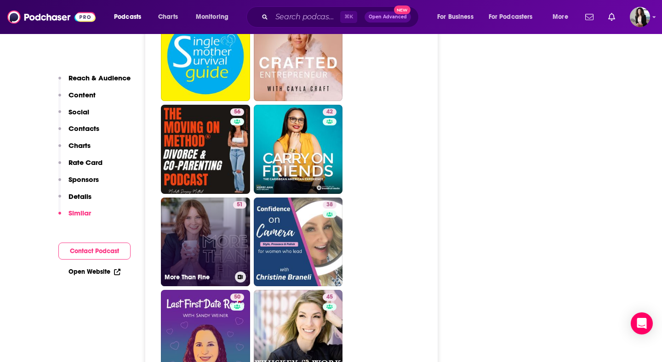
click at [205, 198] on link "51 More Than Fine" at bounding box center [205, 242] width 89 height 89
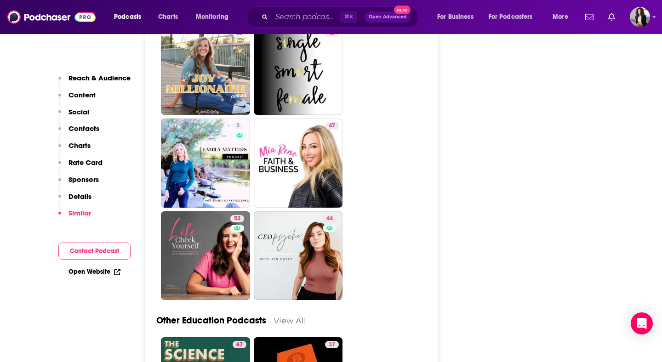
scroll to position [2439, 0]
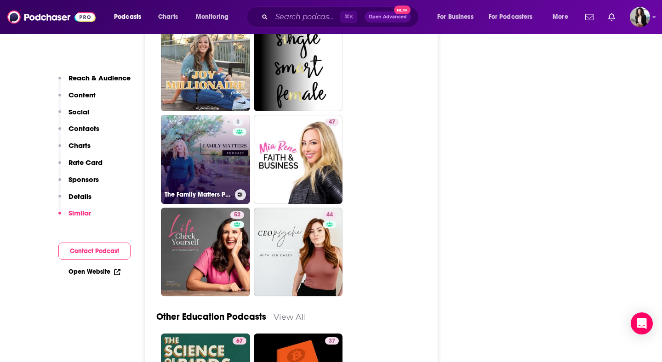
click at [211, 125] on link "3 The Family Matters Podcast" at bounding box center [205, 159] width 89 height 89
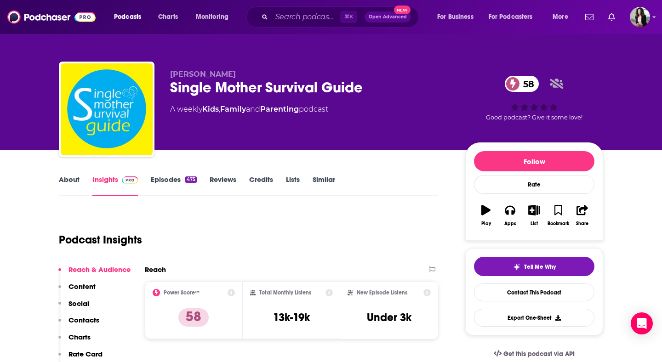
click at [69, 184] on link "About" at bounding box center [69, 185] width 21 height 21
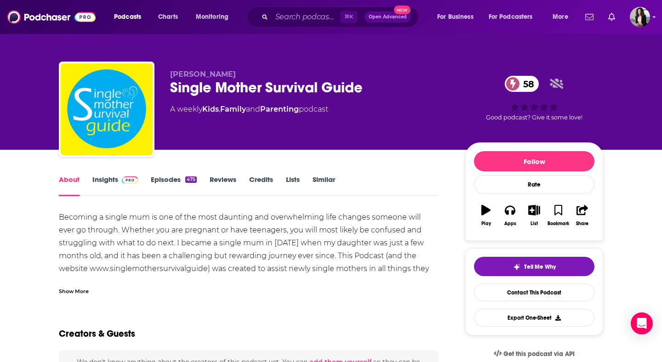
click at [78, 292] on div "Show More" at bounding box center [74, 290] width 30 height 9
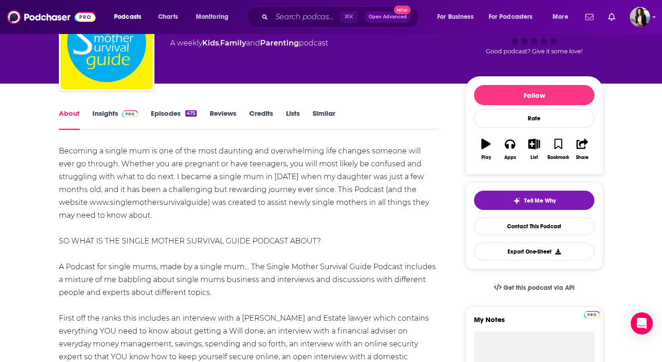
scroll to position [66, 0]
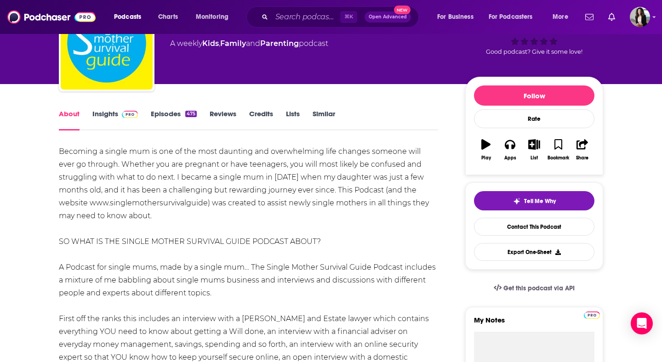
click at [176, 114] on link "Episodes 475" at bounding box center [174, 119] width 46 height 21
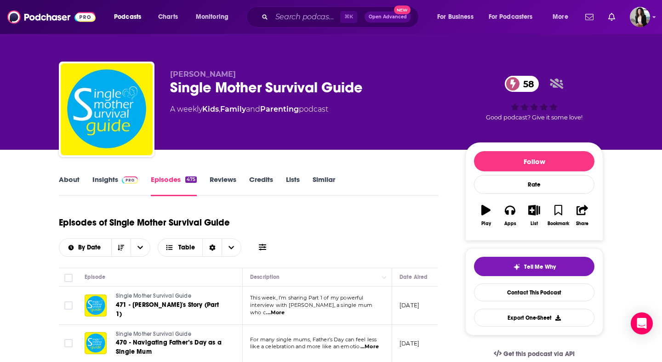
click at [106, 186] on link "Insights" at bounding box center [115, 185] width 46 height 21
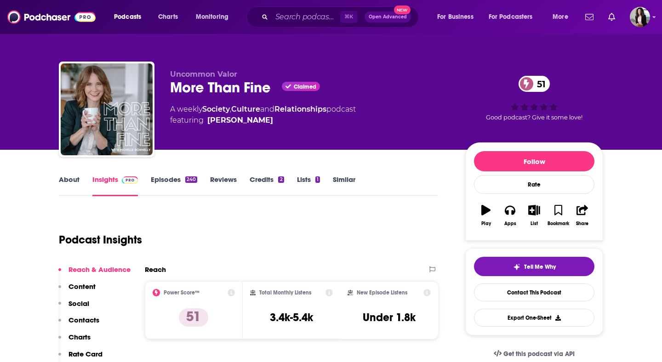
click at [74, 186] on link "About" at bounding box center [69, 185] width 21 height 21
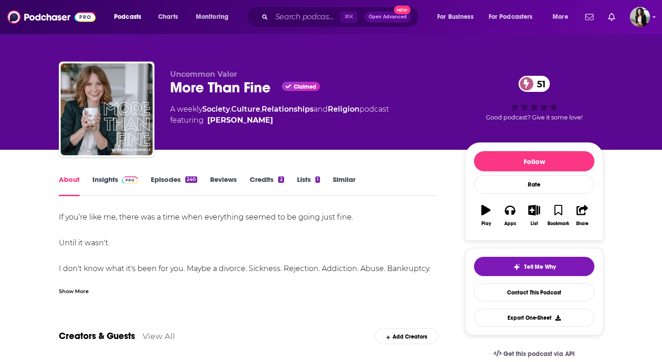
click at [74, 291] on div "Show More" at bounding box center [74, 290] width 30 height 9
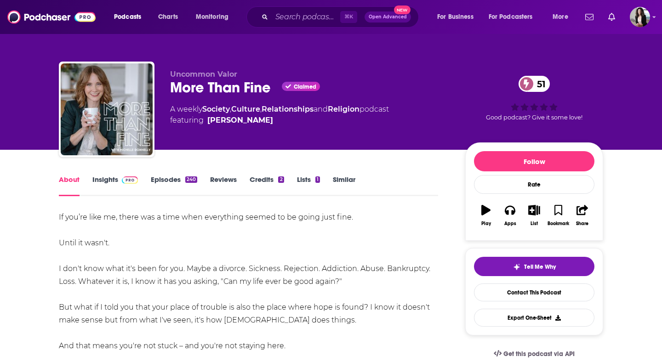
click at [166, 180] on link "Episodes 240" at bounding box center [174, 185] width 46 height 21
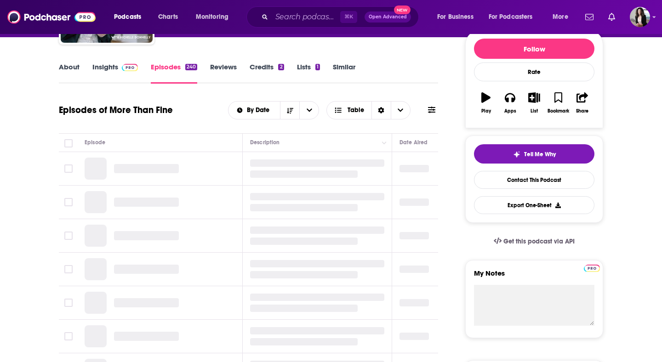
scroll to position [120, 0]
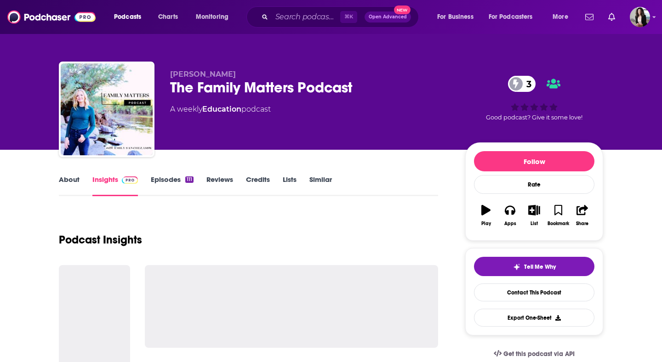
click at [68, 182] on link "About" at bounding box center [69, 185] width 21 height 21
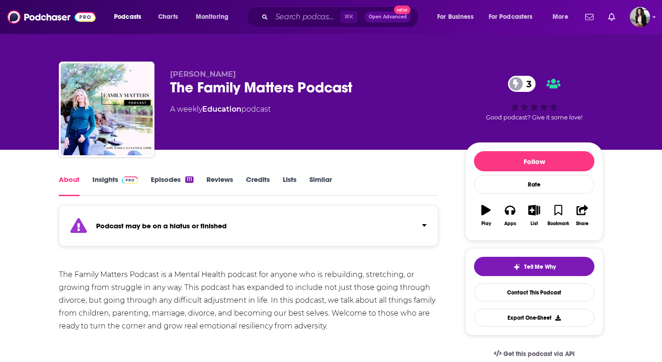
click at [125, 179] on img at bounding box center [130, 180] width 16 height 7
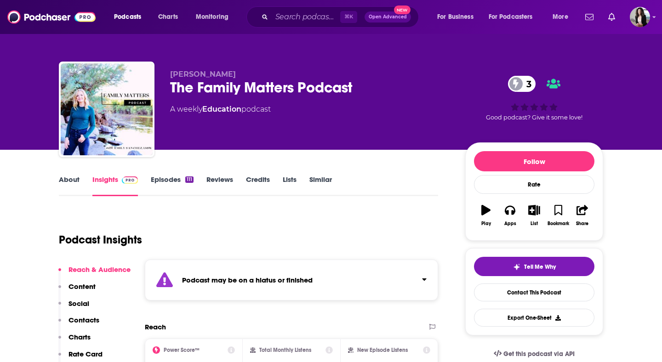
click at [174, 179] on link "Episodes 111" at bounding box center [172, 185] width 43 height 21
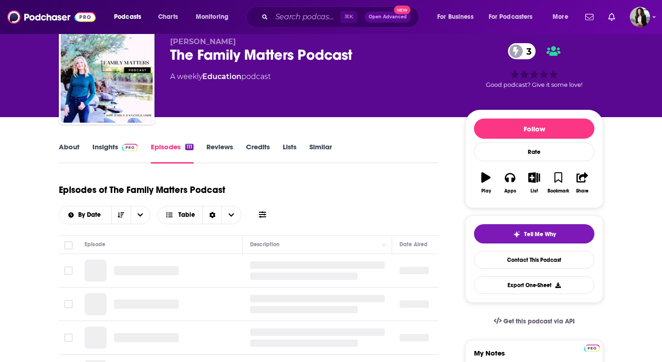
scroll to position [34, 0]
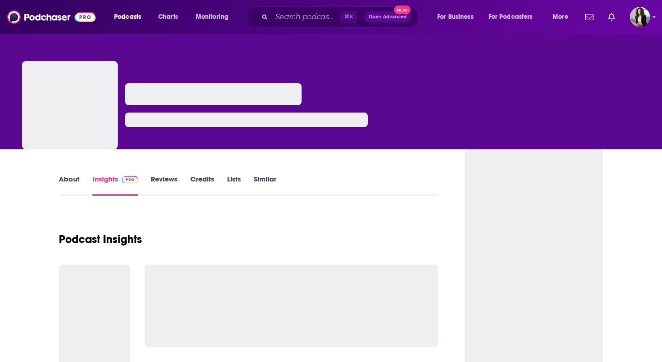
click at [309, 28] on div "Podcasts Charts Monitoring ⌘ K Open Advanced New For Business For Podcasters Mo…" at bounding box center [331, 17] width 662 height 34
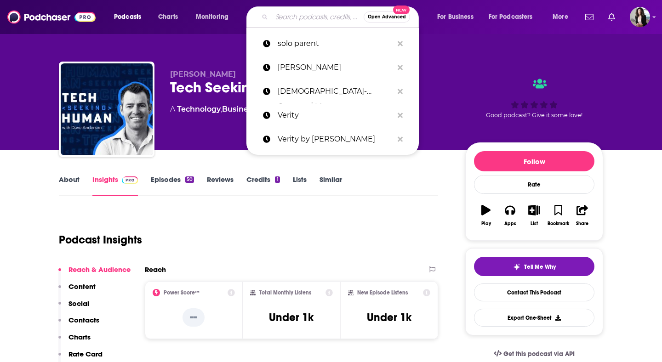
click at [302, 18] on input "Search podcasts, credits, & more..." at bounding box center [318, 17] width 92 height 15
paste input "The [PERSON_NAME] Morning Show"
type input "The [PERSON_NAME] Morning Show"
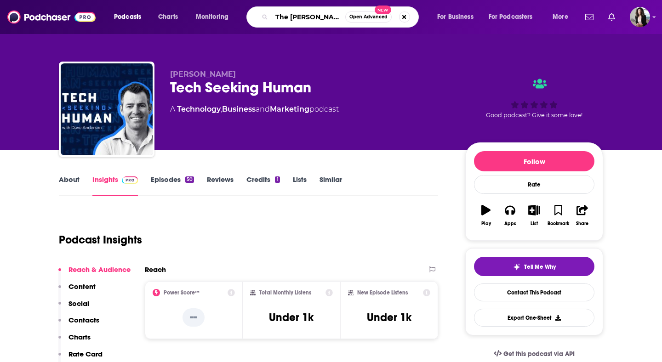
scroll to position [0, 35]
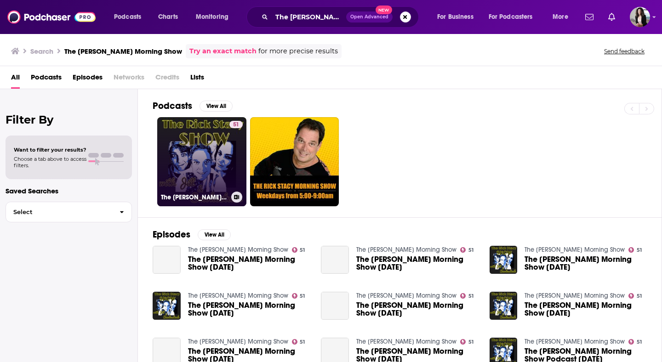
click at [196, 179] on link "51 The [PERSON_NAME] Morning Show" at bounding box center [201, 161] width 89 height 89
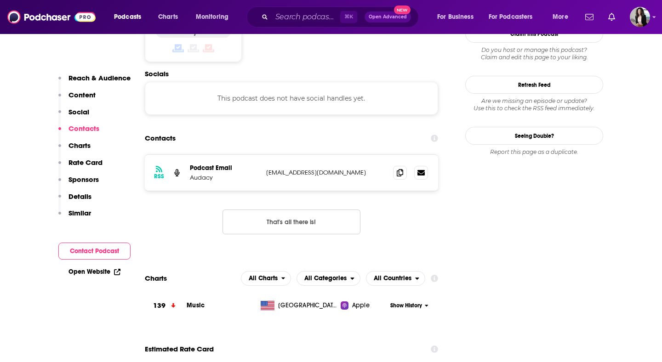
scroll to position [758, 0]
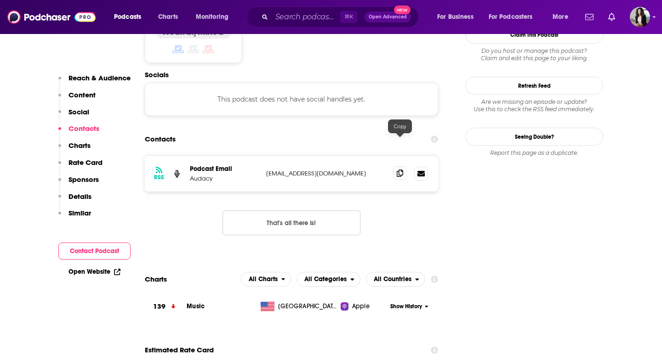
click at [401, 166] on span at bounding box center [400, 173] width 14 height 14
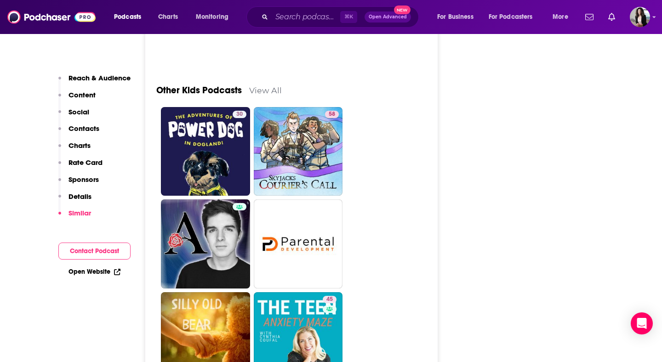
scroll to position [2891, 0]
